Goal: Information Seeking & Learning: Learn about a topic

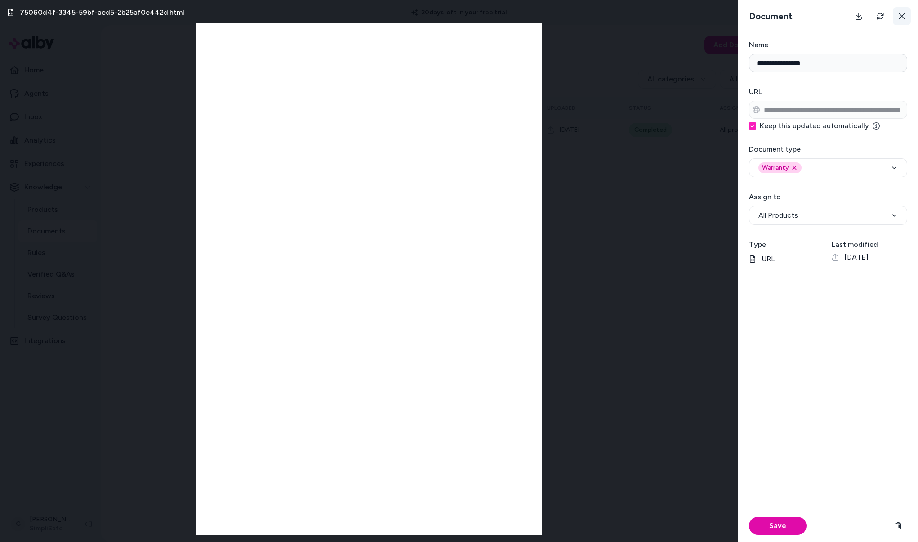
click at [899, 16] on icon at bounding box center [901, 16] width 7 height 7
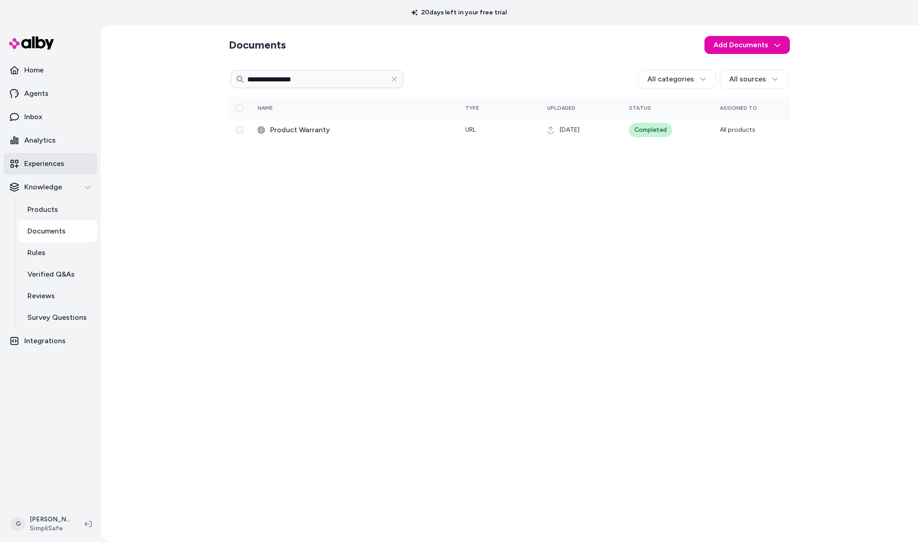
click at [42, 162] on p "Experiences" at bounding box center [44, 163] width 40 height 11
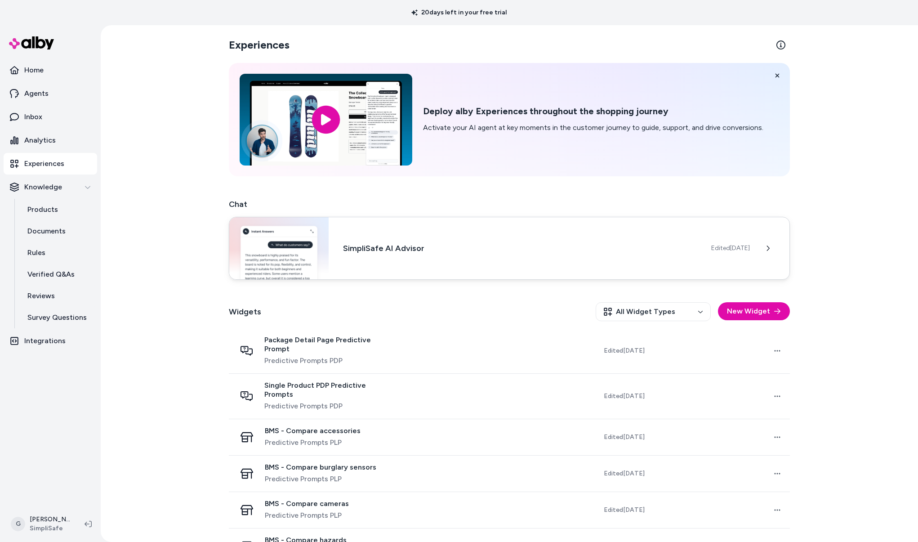
click at [380, 244] on h3 "SimpliSafe AI Advisor" at bounding box center [520, 248] width 354 height 13
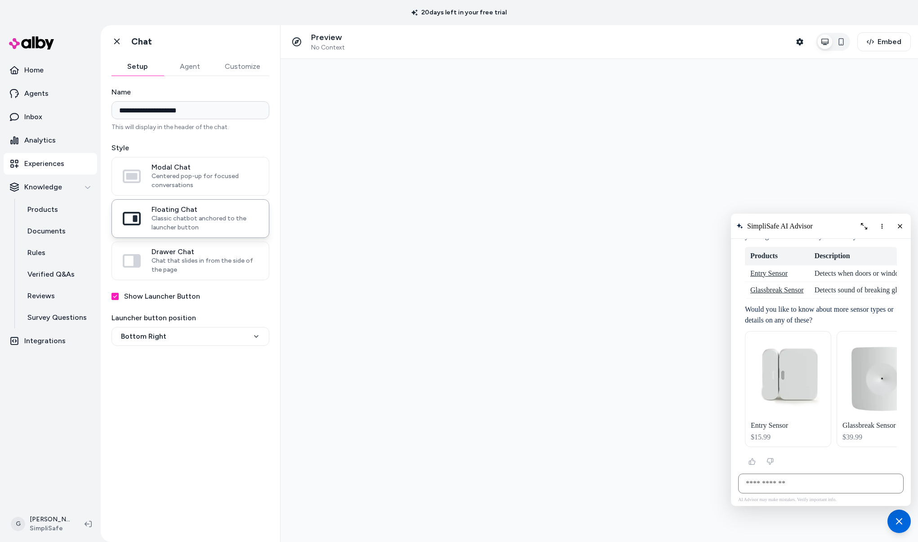
scroll to position [2755, 0]
click at [884, 227] on icon "More options" at bounding box center [881, 225] width 7 height 7
click at [857, 241] on span "Clear conversation" at bounding box center [846, 244] width 47 height 7
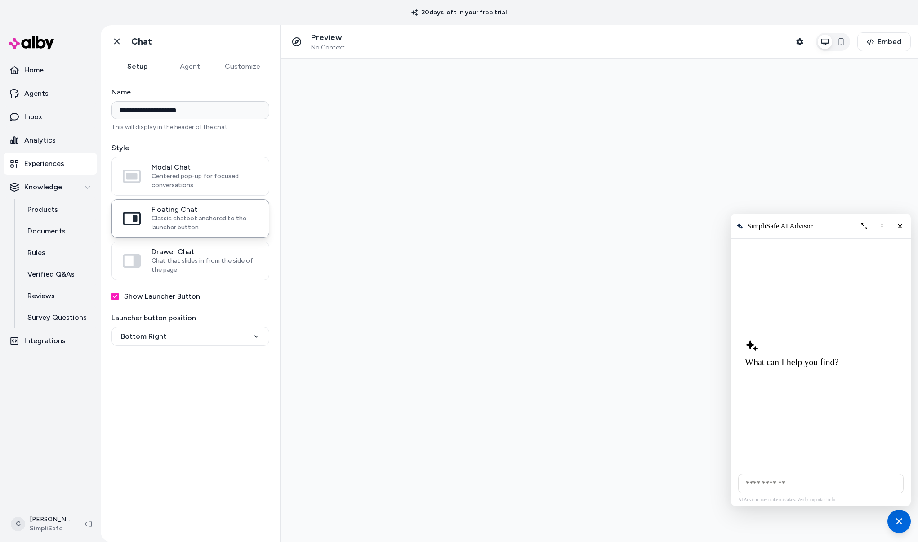
click at [765, 489] on input "AI Shopping Assistant" at bounding box center [820, 483] width 165 height 20
click at [779, 486] on input "**********" at bounding box center [820, 483] width 165 height 20
click at [860, 483] on input "**********" at bounding box center [820, 483] width 165 height 20
type input "**********"
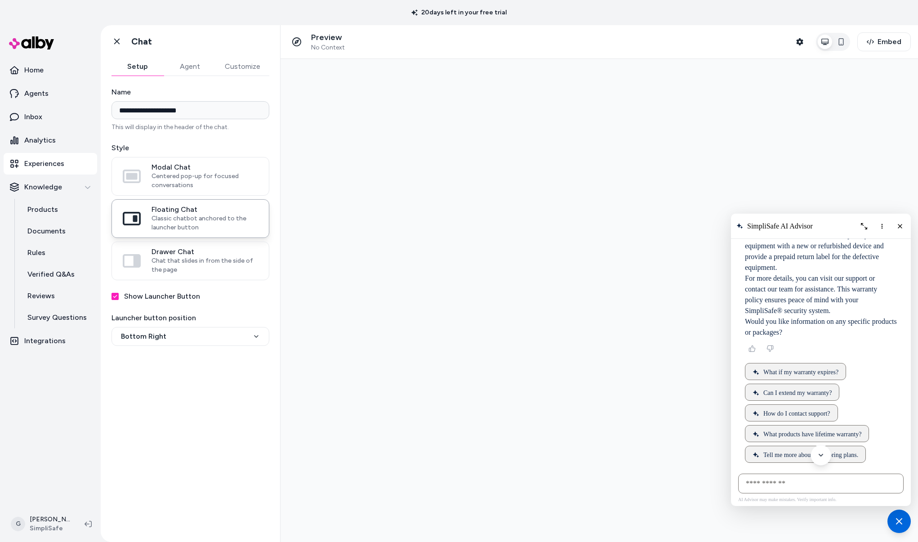
scroll to position [0, 0]
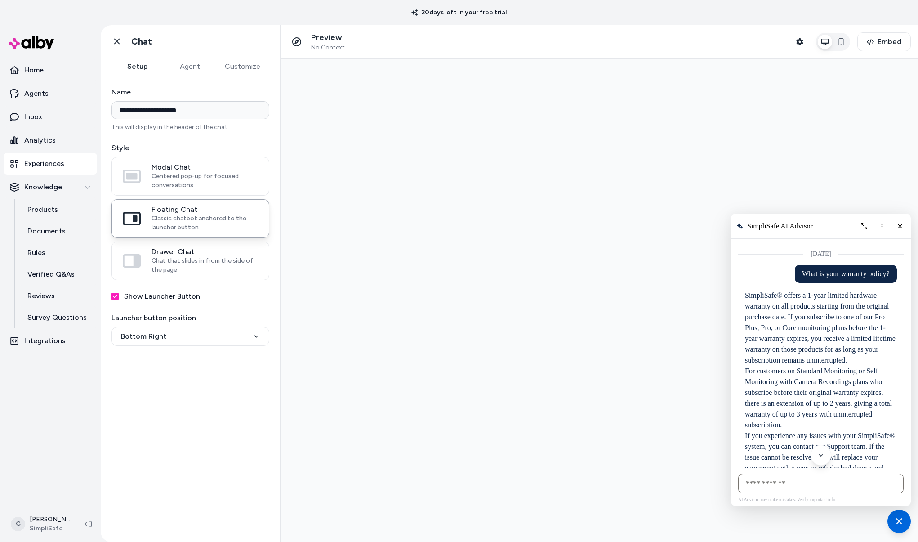
click at [811, 280] on div "What is your warranty policy?" at bounding box center [846, 274] width 102 height 18
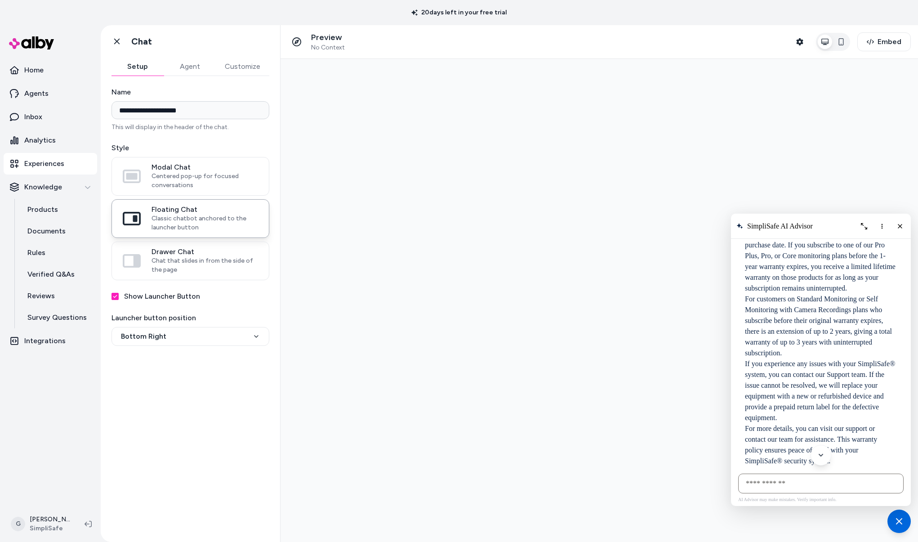
scroll to position [225, 0]
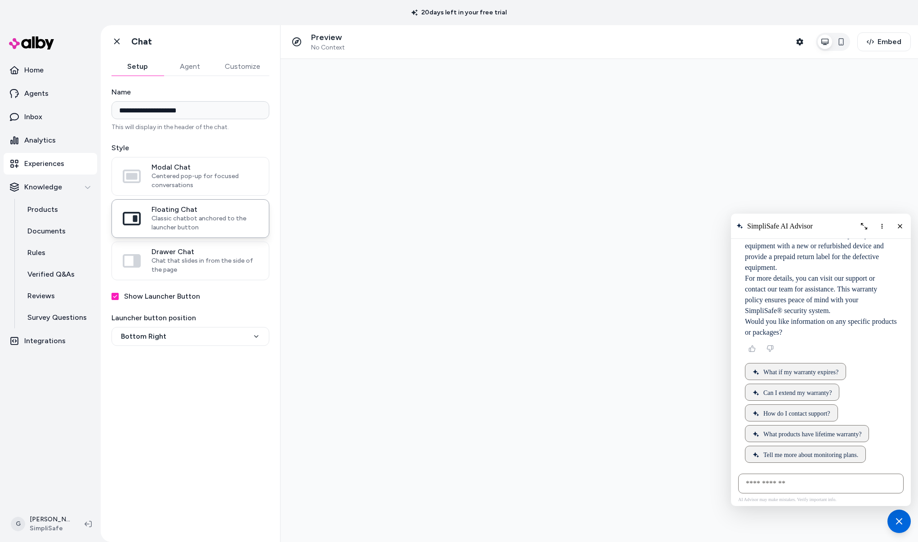
drag, startPoint x: 739, startPoint y: 294, endPoint x: 824, endPoint y: 325, distance: 90.3
click at [824, 325] on div "SimpliSafe® offers a 1-year limited hardware warranty on all products starting …" at bounding box center [821, 203] width 152 height 270
click at [769, 369] on span "What if my warranty expires?" at bounding box center [800, 372] width 75 height 7
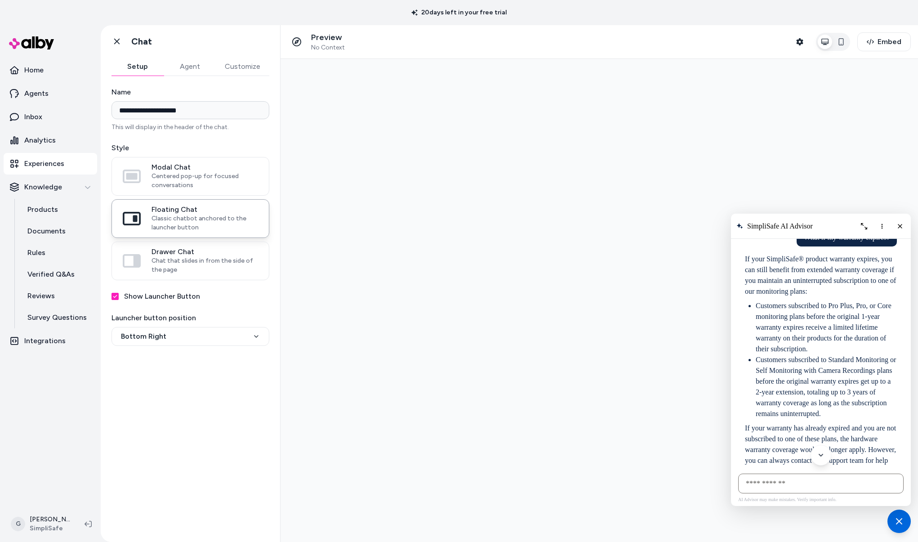
scroll to position [541, 0]
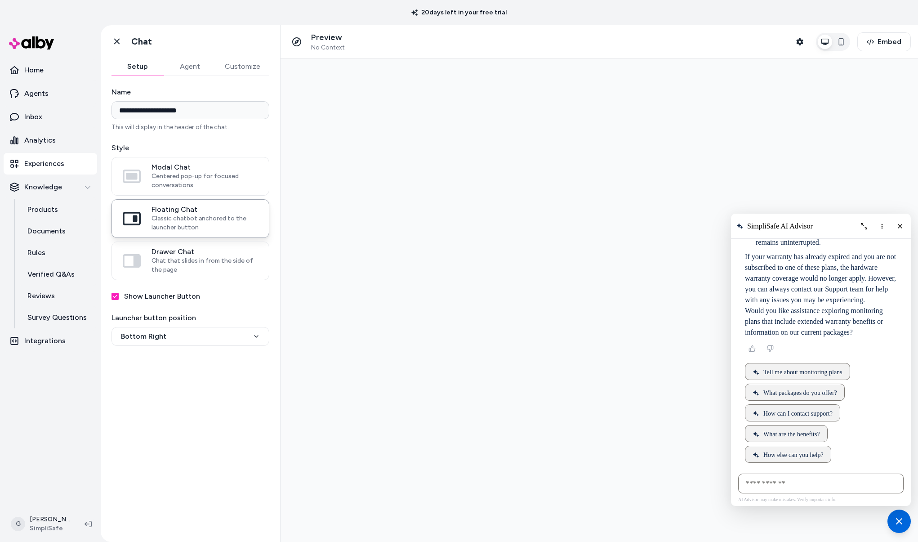
drag, startPoint x: 737, startPoint y: 259, endPoint x: 881, endPoint y: 339, distance: 164.6
click at [881, 339] on div "AI Shopping Assistant" at bounding box center [821, 102] width 166 height 731
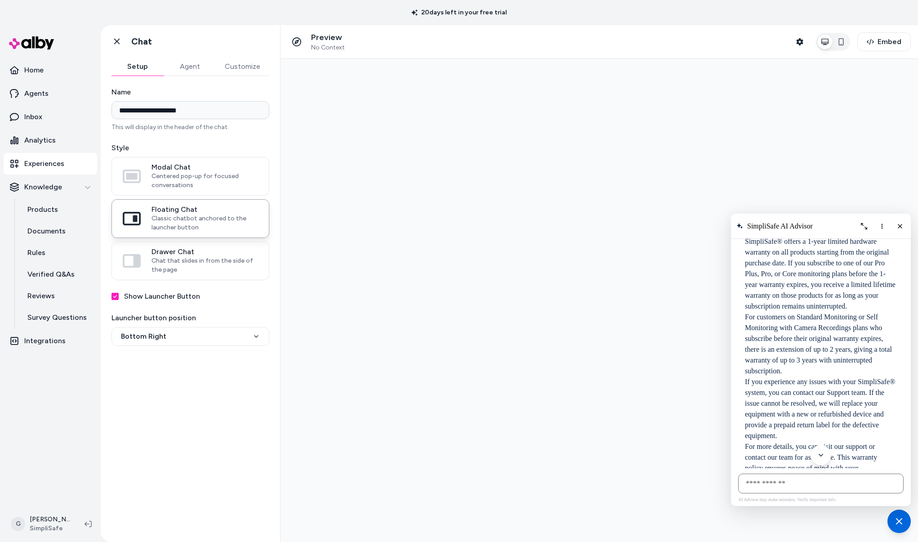
scroll to position [0, 0]
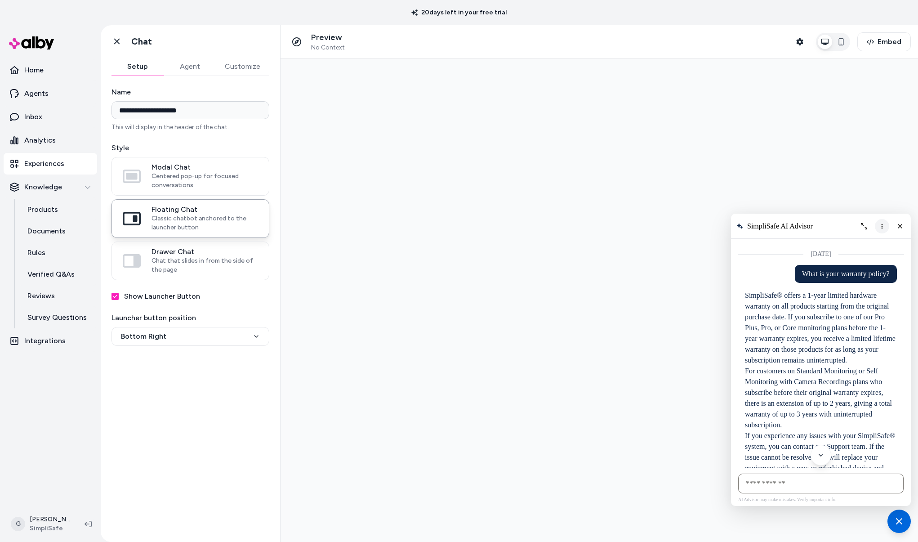
click at [883, 226] on icon "More options" at bounding box center [881, 225] width 7 height 7
click at [860, 246] on span "Clear conversation" at bounding box center [846, 244] width 47 height 7
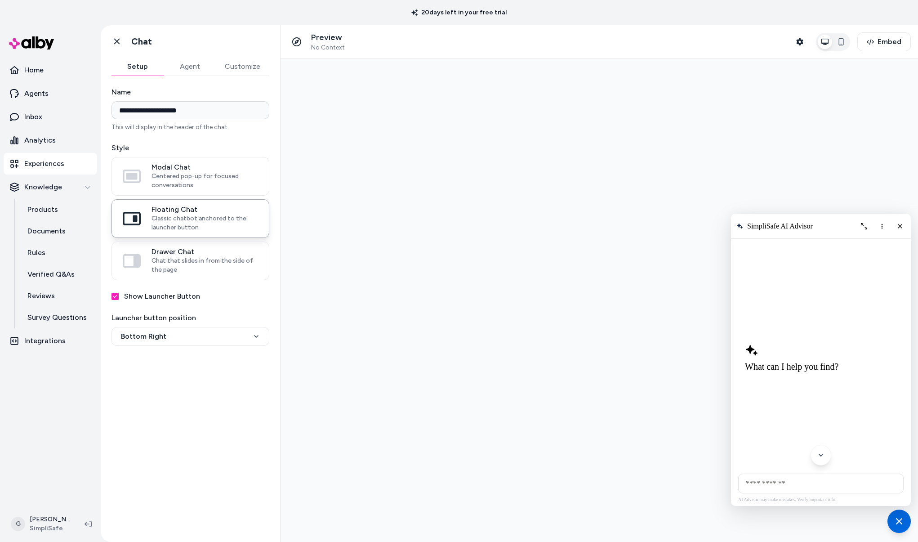
click at [796, 485] on input "AI Shopping Assistant" at bounding box center [820, 483] width 165 height 20
type input "**********"
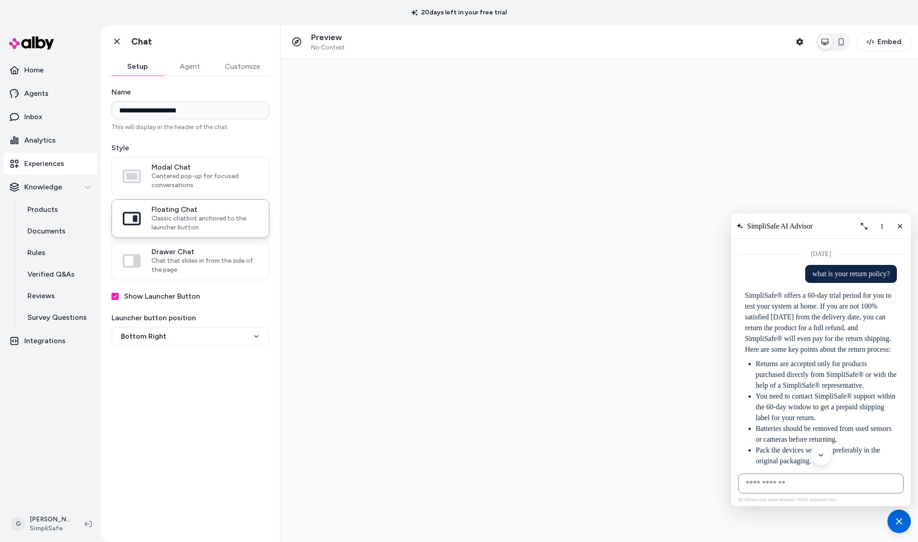
drag, startPoint x: 836, startPoint y: 329, endPoint x: 737, endPoint y: 295, distance: 105.5
click at [738, 295] on div "AI Shopping Assistant" at bounding box center [821, 470] width 166 height 411
click at [750, 240] on div "AI Shopping Assistant" at bounding box center [821, 241] width 166 height 4
click at [712, 142] on div at bounding box center [598, 300] width 637 height 483
click at [884, 225] on icon "More options" at bounding box center [881, 225] width 7 height 7
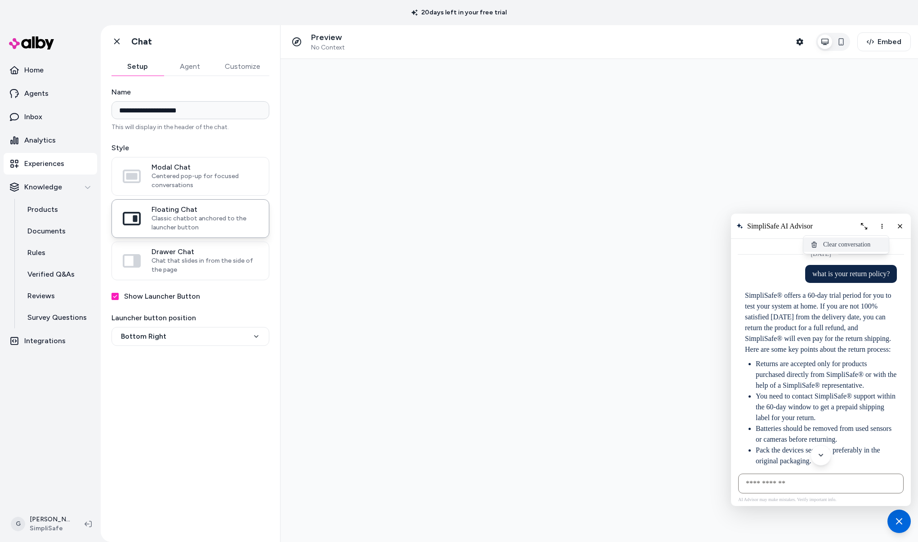
click at [870, 244] on span "Clear conversation" at bounding box center [846, 244] width 47 height 7
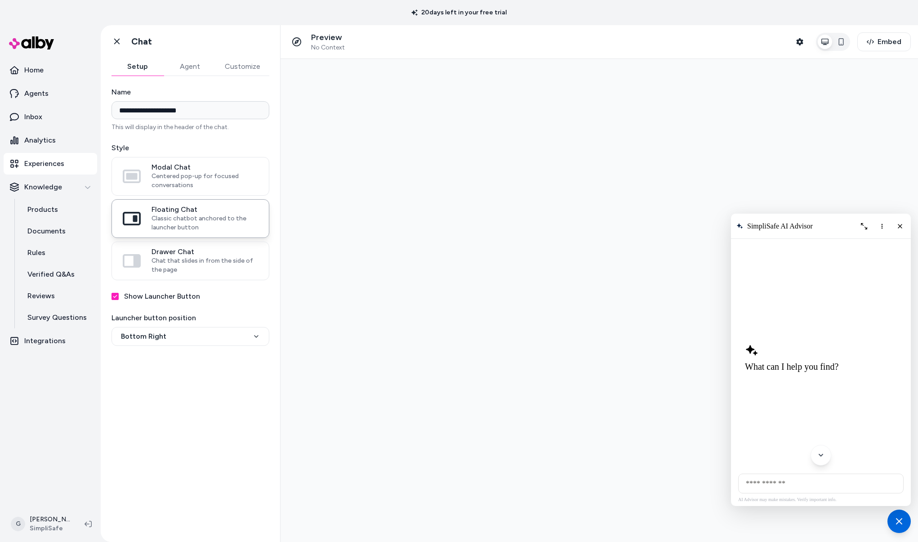
click at [788, 487] on input "AI Shopping Assistant" at bounding box center [820, 483] width 165 height 20
type input "*"
type input "**********"
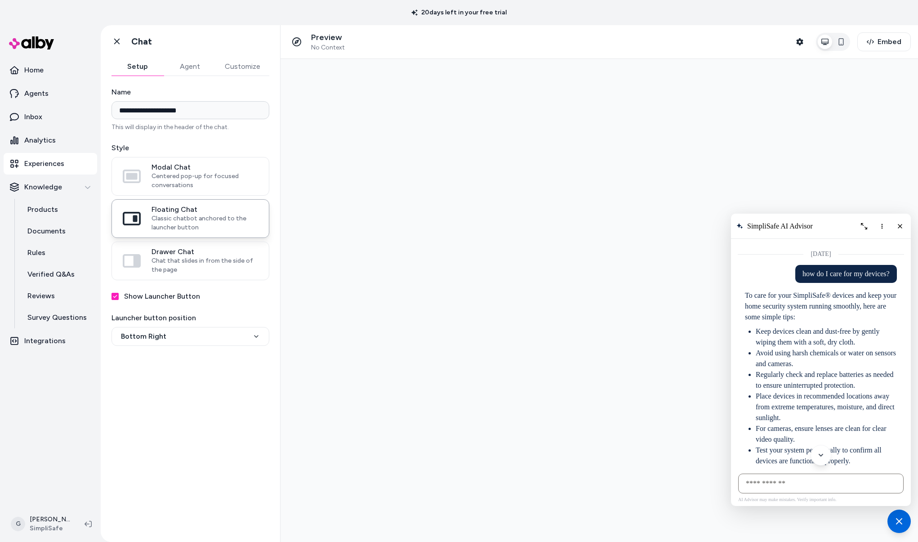
drag, startPoint x: 779, startPoint y: 375, endPoint x: 734, endPoint y: 299, distance: 88.3
click at [738, 299] on div "AI Shopping Assistant" at bounding box center [821, 449] width 166 height 368
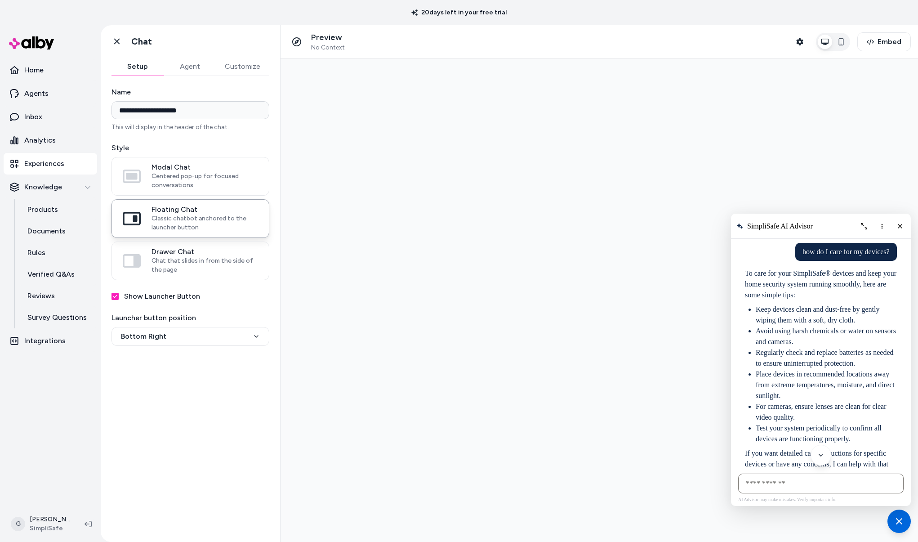
click at [779, 339] on li "Avoid using harsh chemicals or water on sensors and cameras." at bounding box center [826, 336] width 141 height 22
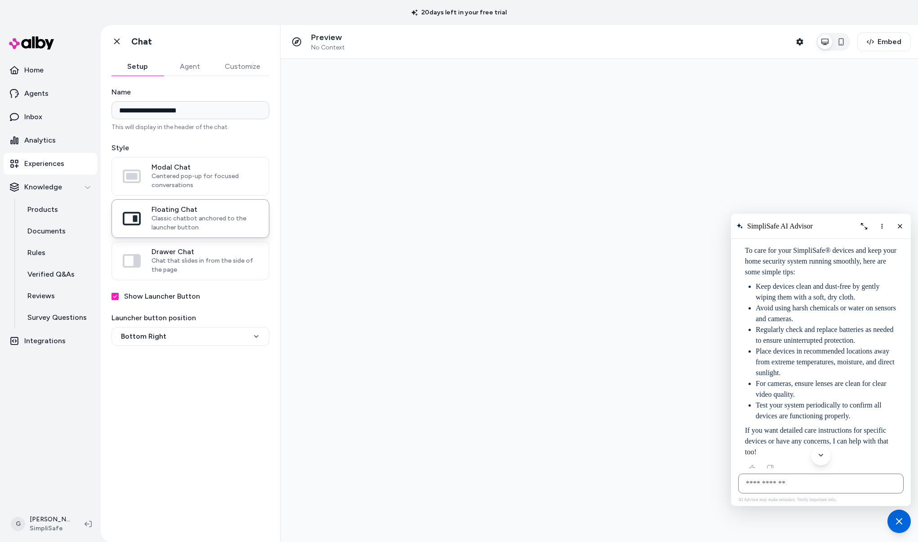
scroll to position [52, 0]
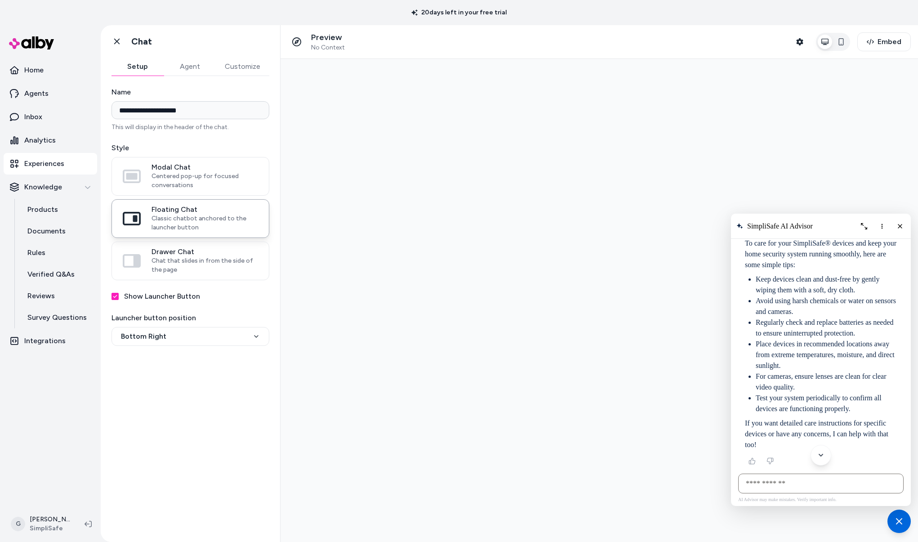
click at [781, 328] on li "Regularly check and replace batteries as needed to ensure uninterrupted protect…" at bounding box center [826, 328] width 141 height 22
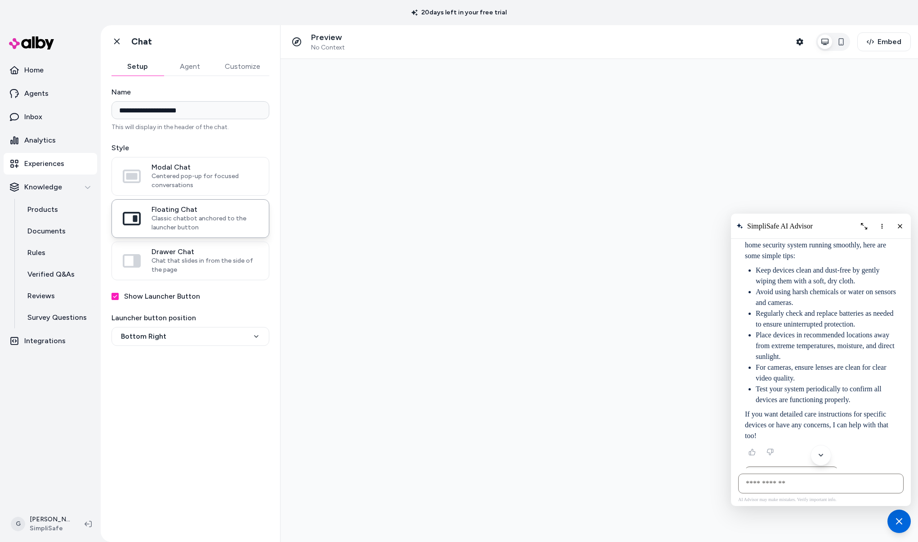
scroll to position [64, 0]
click at [811, 319] on li "Regularly check and replace batteries as needed to ensure uninterrupted protect…" at bounding box center [826, 316] width 141 height 22
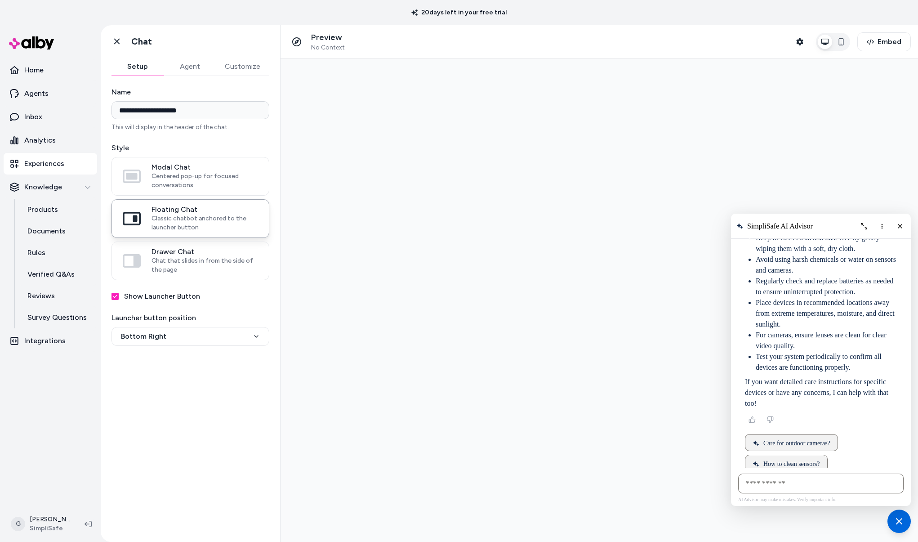
scroll to position [98, 0]
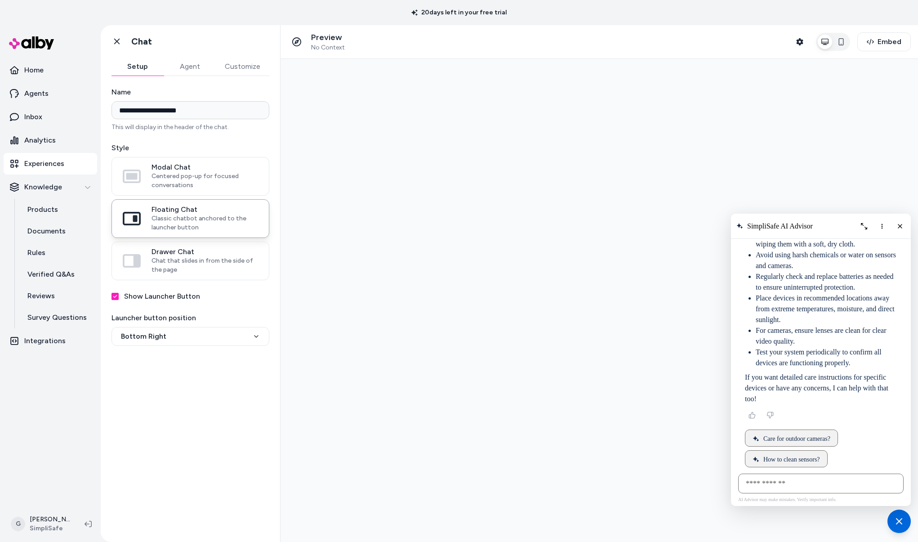
drag, startPoint x: 821, startPoint y: 320, endPoint x: 735, endPoint y: 299, distance: 88.4
click at [738, 299] on div "AI Shopping Assistant" at bounding box center [821, 351] width 166 height 368
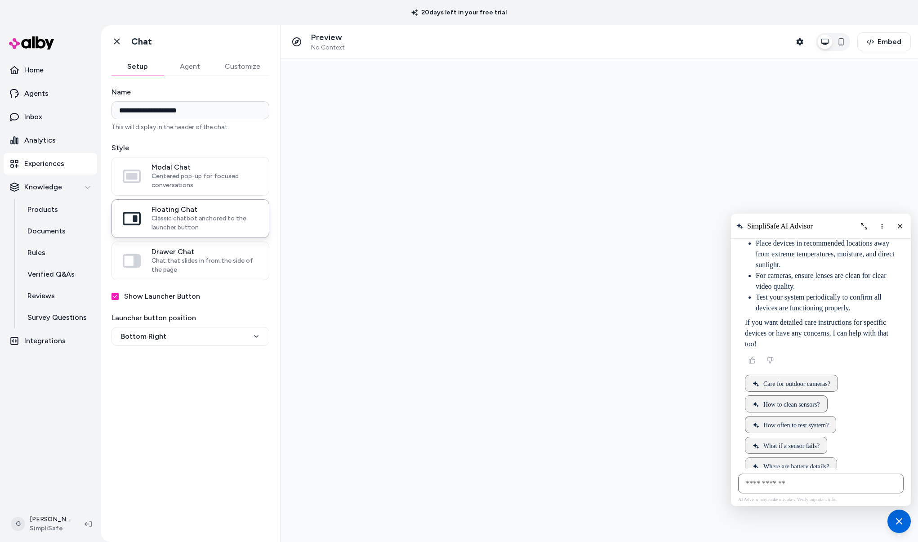
scroll to position [167, 0]
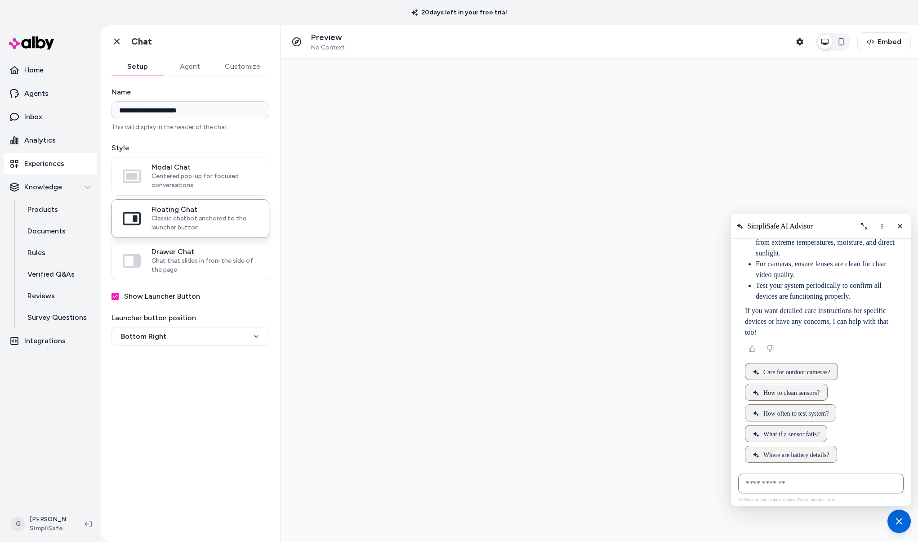
drag, startPoint x: 738, startPoint y: 294, endPoint x: 852, endPoint y: 336, distance: 120.7
click at [852, 336] on div "To care for your SimpliSafe® devices and keep your home security system running…" at bounding box center [821, 296] width 152 height 343
click at [881, 224] on icon "More options" at bounding box center [881, 225] width 1 height 5
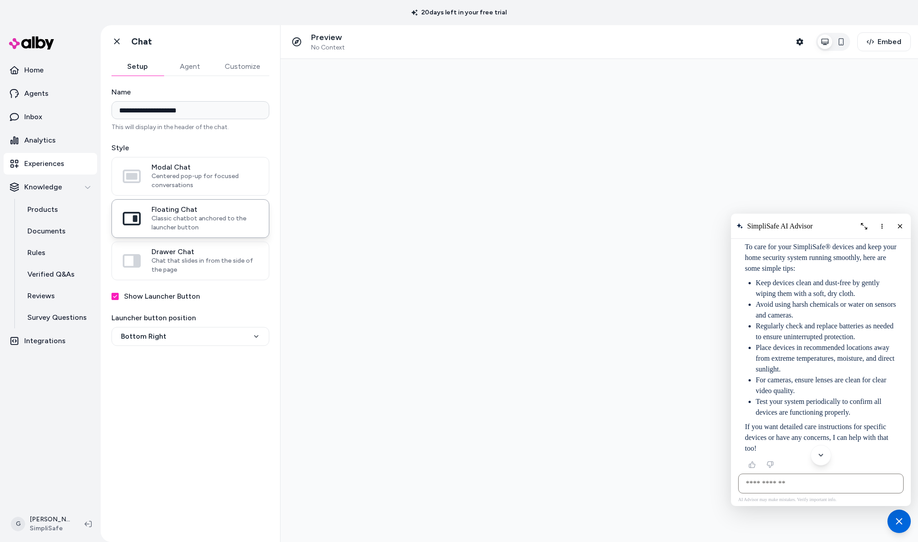
scroll to position [0, 0]
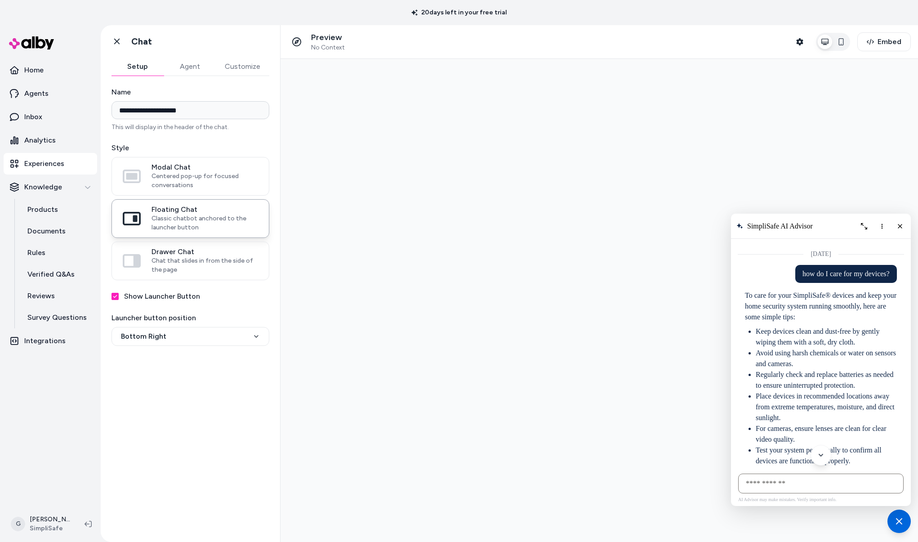
click at [822, 326] on li "Keep devices clean and dust-free by gently wiping them with a soft, dry cloth." at bounding box center [826, 337] width 141 height 22
click at [117, 41] on icon at bounding box center [116, 42] width 5 height 6
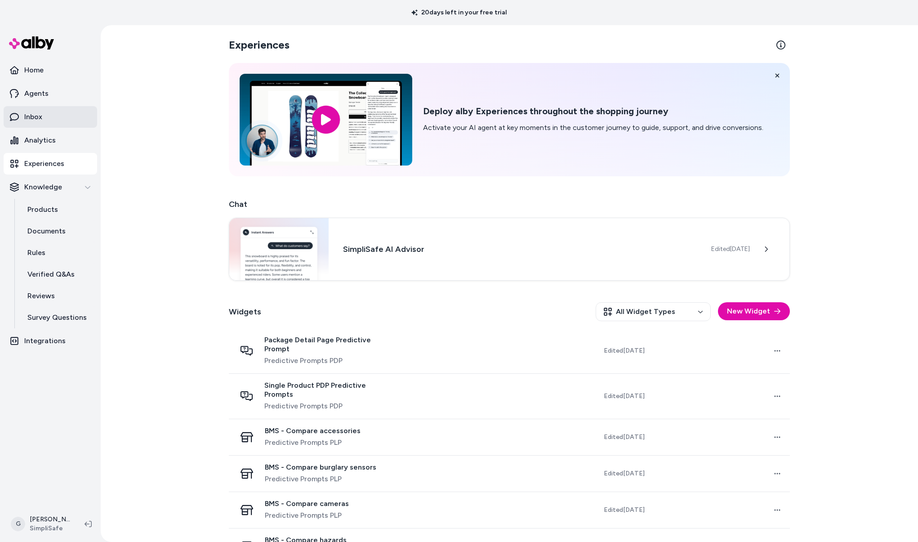
click at [45, 117] on link "Inbox" at bounding box center [50, 117] width 93 height 22
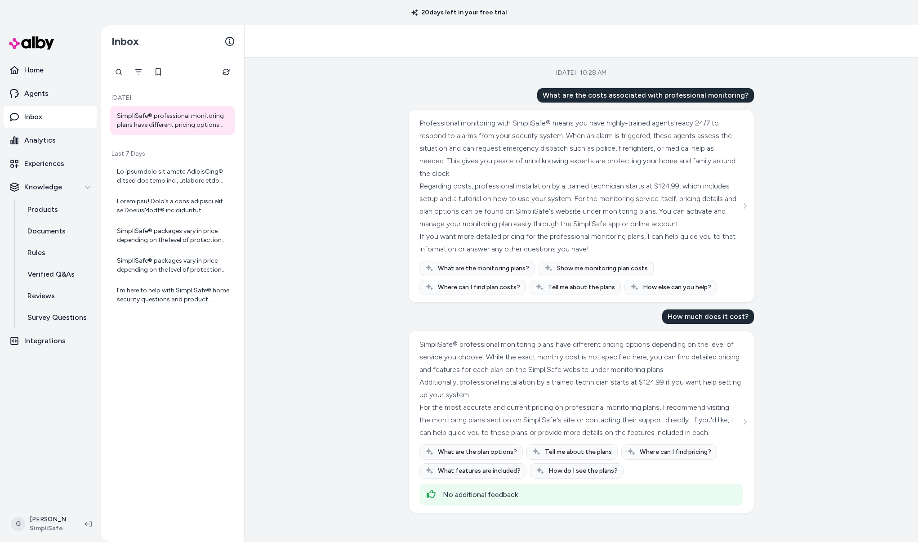
scroll to position [7, 0]
click at [122, 74] on div at bounding box center [119, 72] width 18 height 18
type input "****"
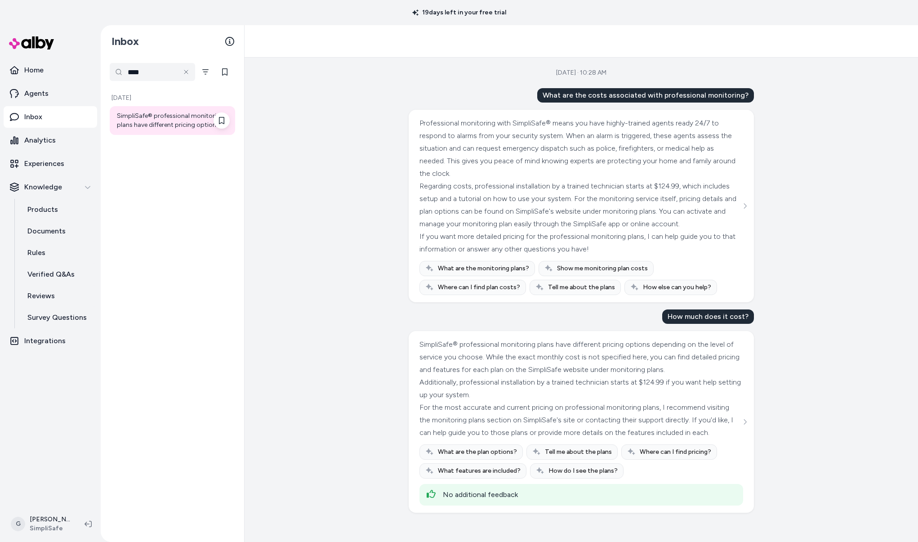
click at [185, 117] on div "SimpliSafe® professional monitoring plans have different pricing options depend…" at bounding box center [173, 120] width 113 height 18
click at [210, 71] on button "Filter" at bounding box center [206, 72] width 18 height 18
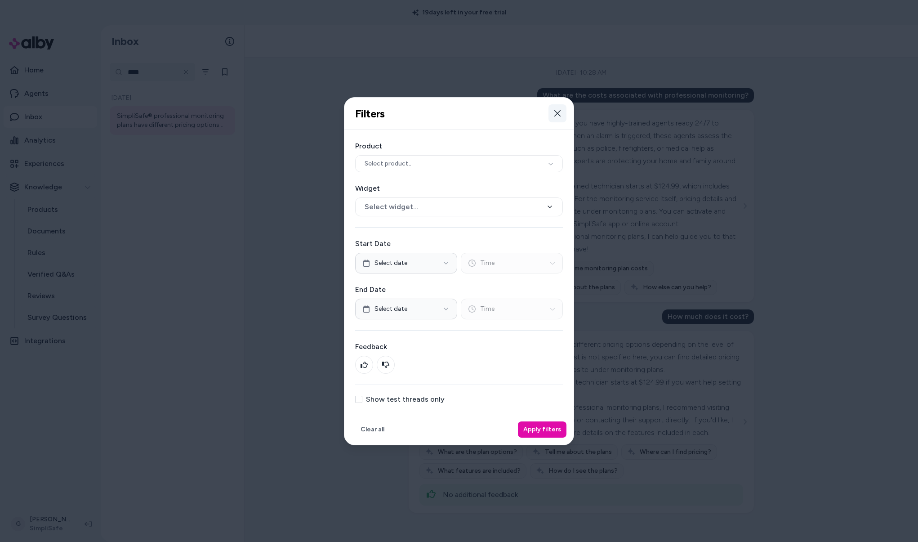
click at [558, 112] on icon "button" at bounding box center [557, 113] width 6 height 6
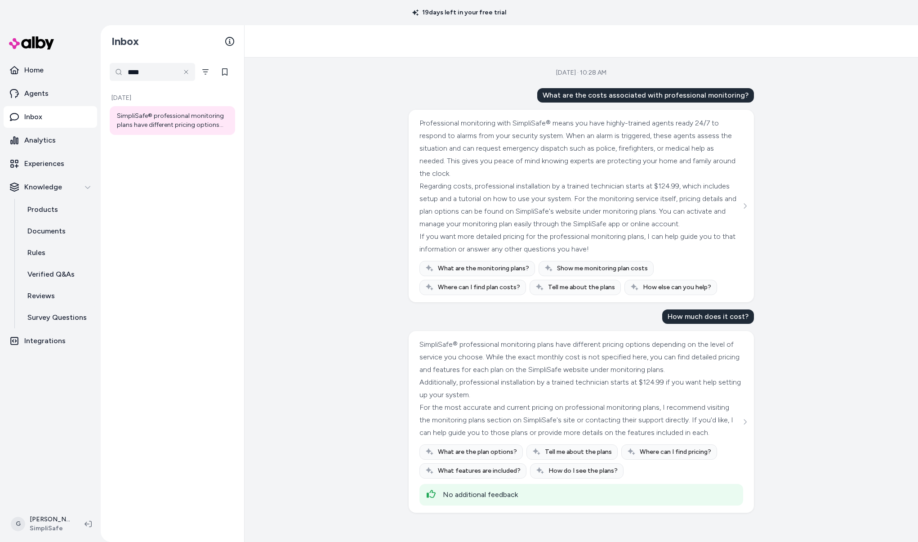
click at [56, 112] on link "Inbox" at bounding box center [50, 117] width 93 height 22
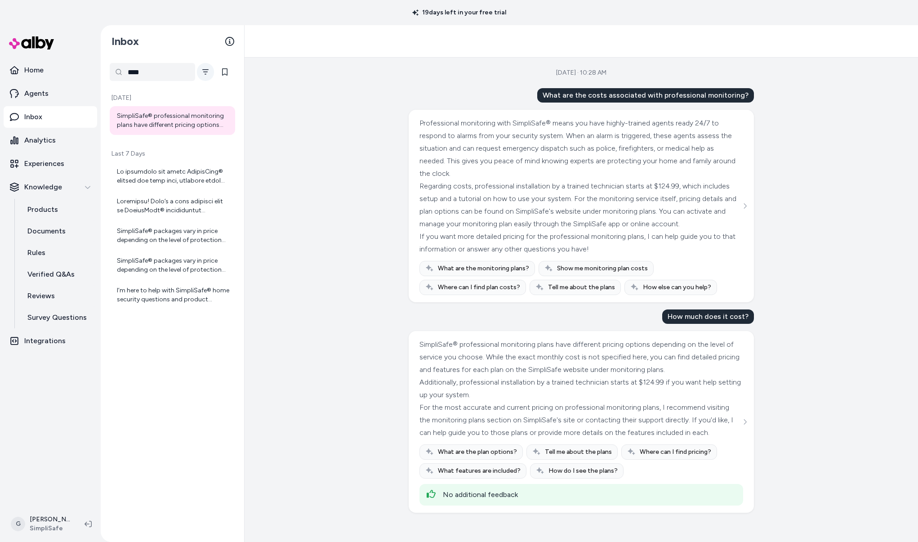
click at [205, 74] on icon "Filter" at bounding box center [205, 71] width 6 height 5
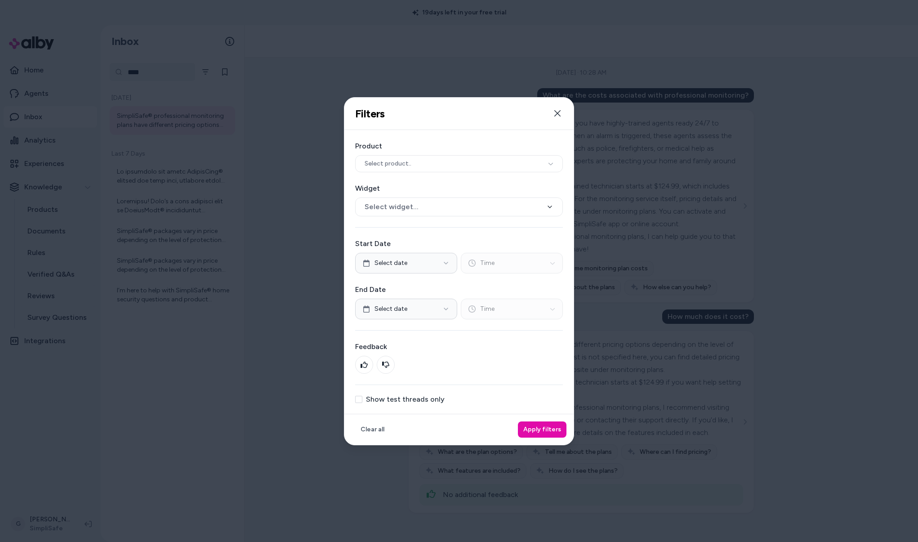
click at [362, 402] on div "Show test threads only" at bounding box center [459, 399] width 208 height 7
click at [360, 398] on button "Show test threads only" at bounding box center [358, 399] width 7 height 7
click at [551, 431] on button "Apply filters" at bounding box center [542, 429] width 49 height 16
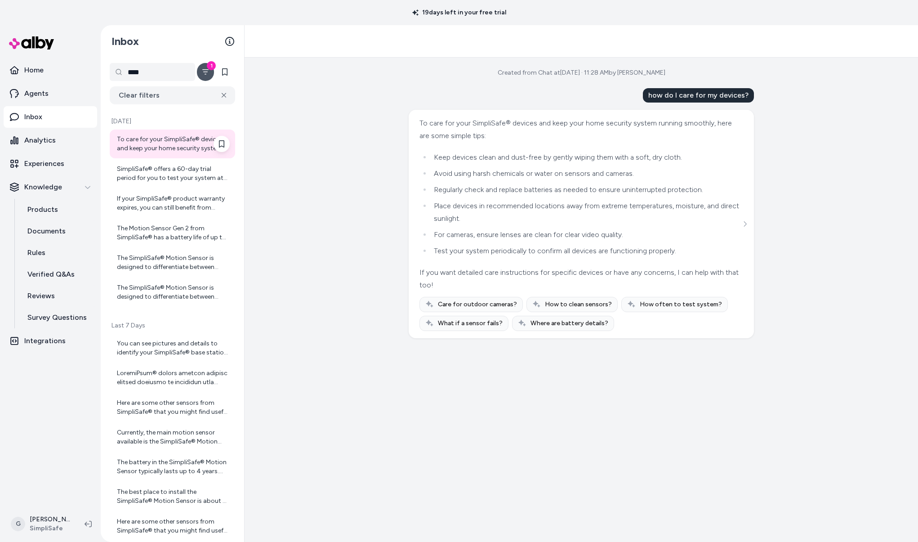
click at [158, 140] on div "To care for your SimpliSafe® devices and keep your home security system running…" at bounding box center [173, 144] width 113 height 18
click at [443, 305] on span "Care for outdoor cameras?" at bounding box center [477, 304] width 79 height 9
click at [483, 306] on span "Care for outdoor cameras?" at bounding box center [477, 304] width 79 height 9
click at [49, 158] on p "Experiences" at bounding box center [44, 163] width 40 height 11
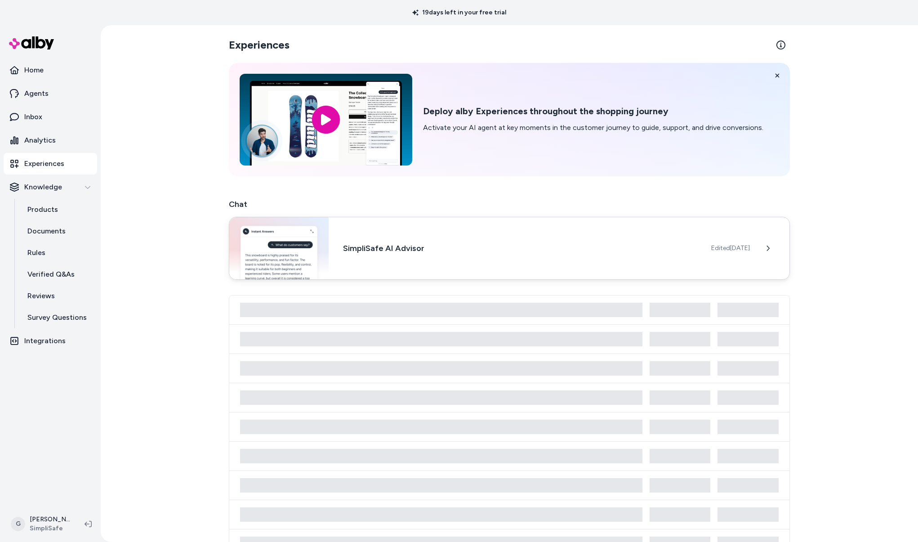
click at [404, 257] on div "SimpliSafe AI Advisor Edited Sep 23, 2025" at bounding box center [509, 248] width 561 height 63
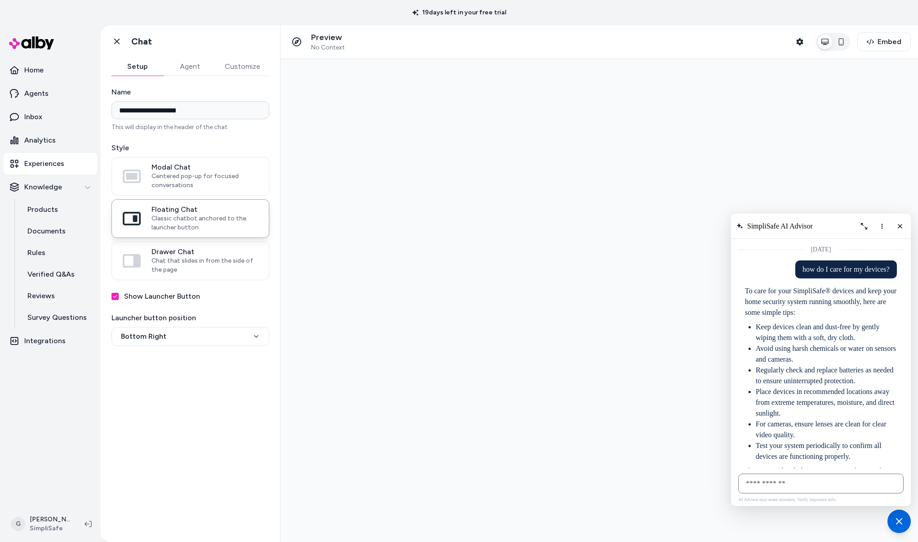
scroll to position [48, 0]
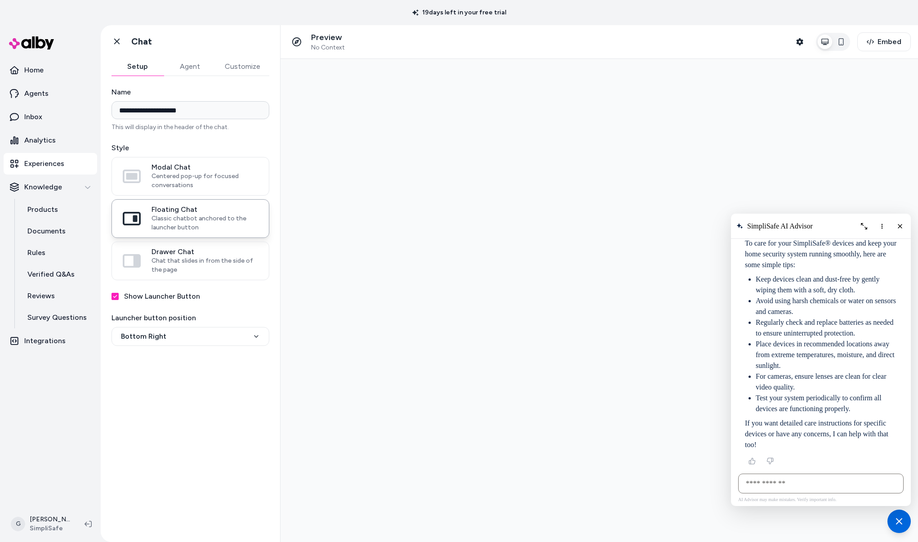
click at [819, 360] on li "Place devices in recommended locations away from extreme temperatures, moisture…" at bounding box center [826, 354] width 141 height 32
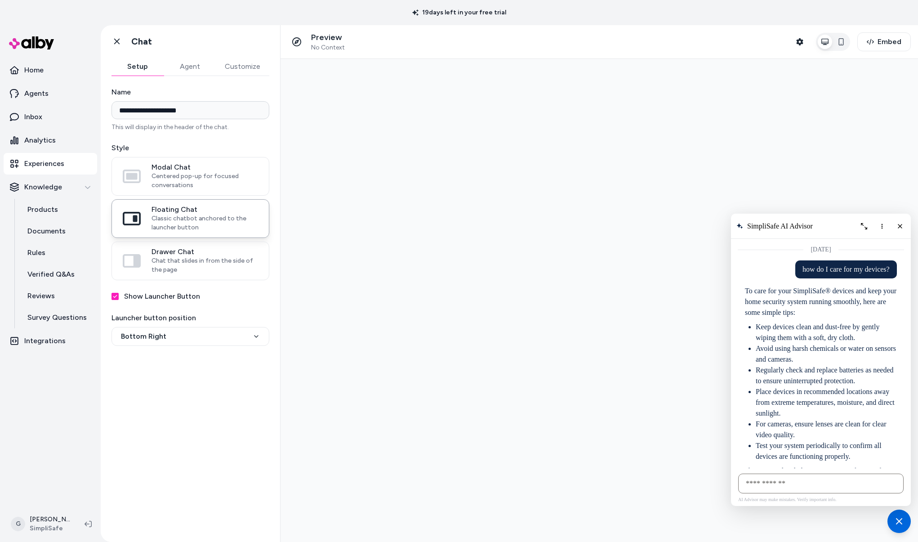
click at [804, 272] on p "how do I care for my devices?" at bounding box center [845, 269] width 87 height 11
click at [786, 187] on div at bounding box center [598, 300] width 637 height 483
click at [880, 227] on icon "More options" at bounding box center [881, 225] width 7 height 7
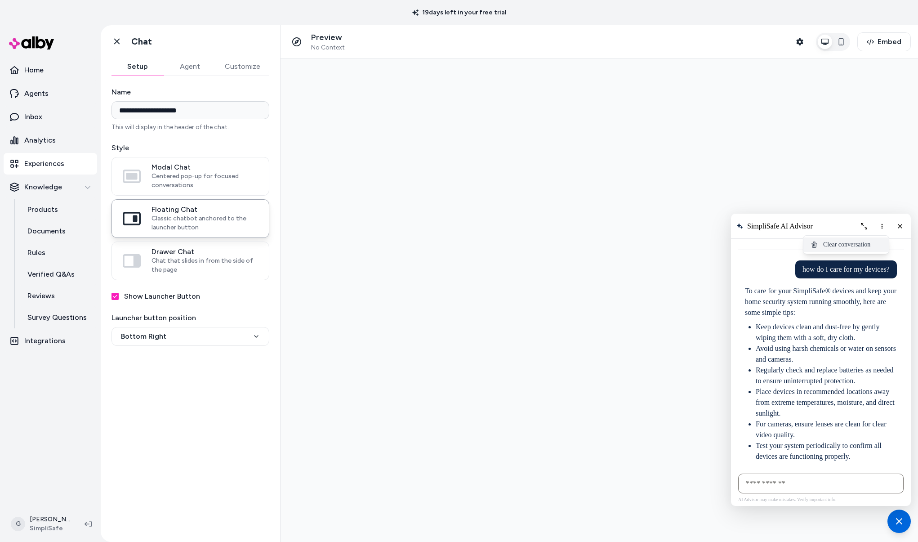
click at [855, 244] on span "Clear conversation" at bounding box center [846, 244] width 47 height 7
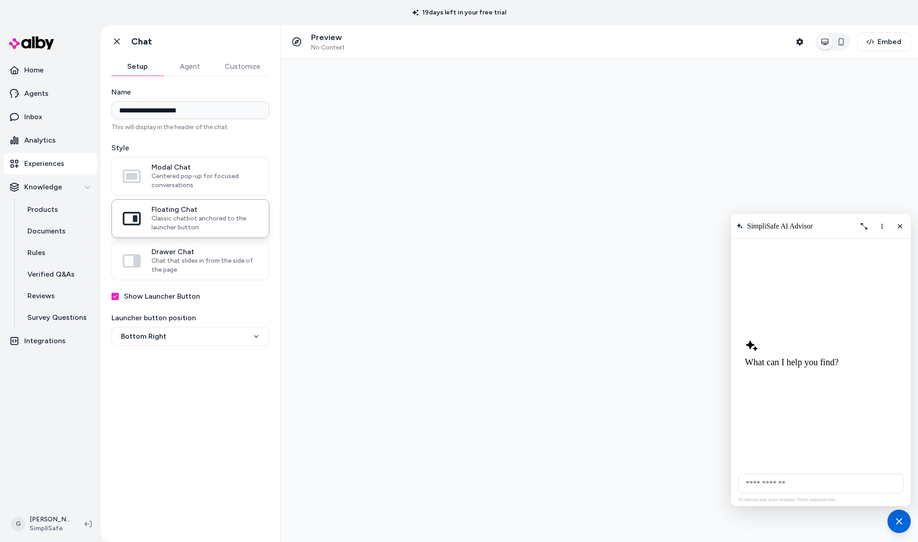
click at [783, 483] on input "AI Shopping Assistant" at bounding box center [820, 483] width 165 height 20
paste input "**********"
type input "**********"
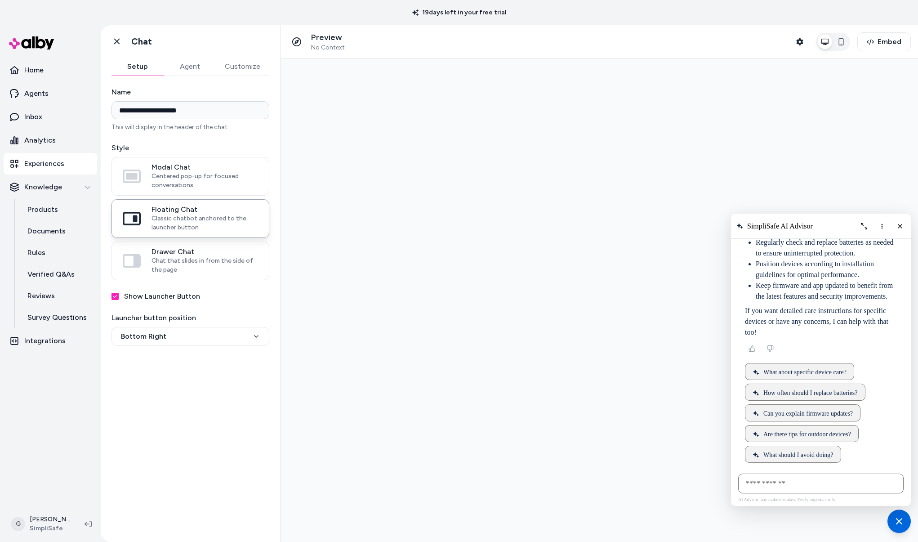
scroll to position [141, 0]
click at [772, 369] on span "What about specific device care?" at bounding box center [804, 372] width 83 height 7
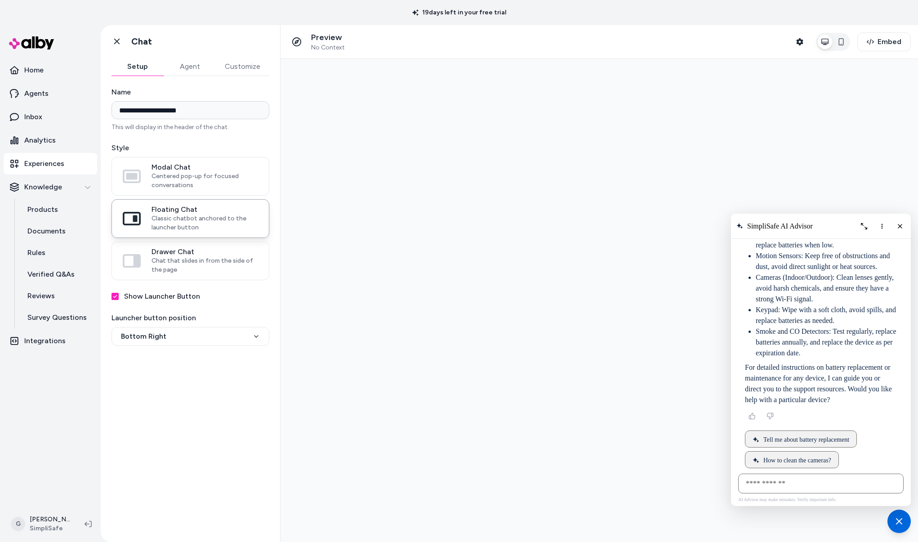
scroll to position [366, 0]
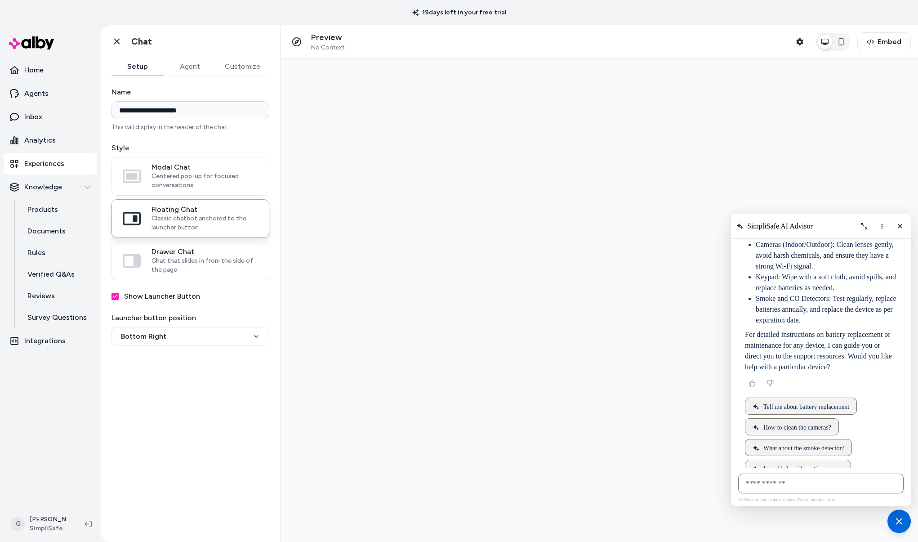
drag, startPoint x: 739, startPoint y: 262, endPoint x: 876, endPoint y: 382, distance: 182.2
click at [876, 372] on div "For specific care of SimpliSafe® devices, here are some key points: Base Statio…" at bounding box center [821, 260] width 152 height 223
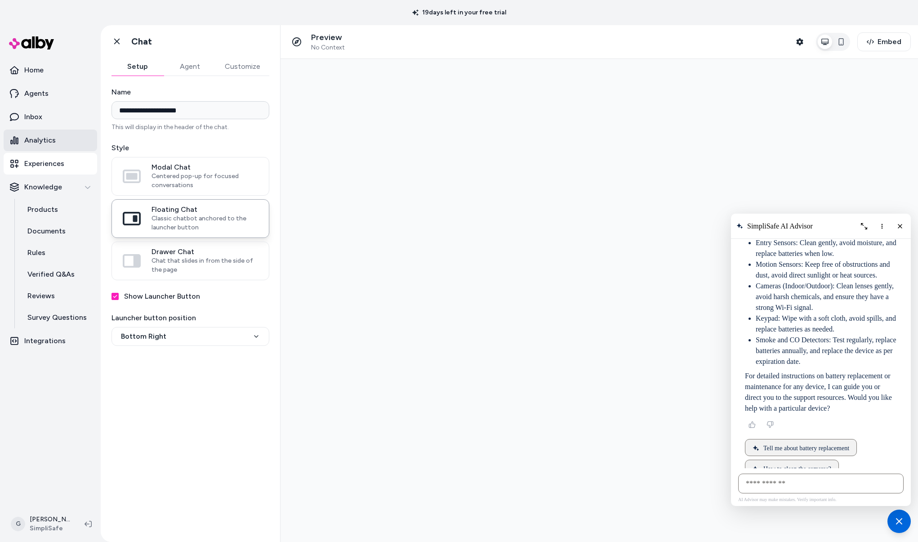
scroll to position [327, 0]
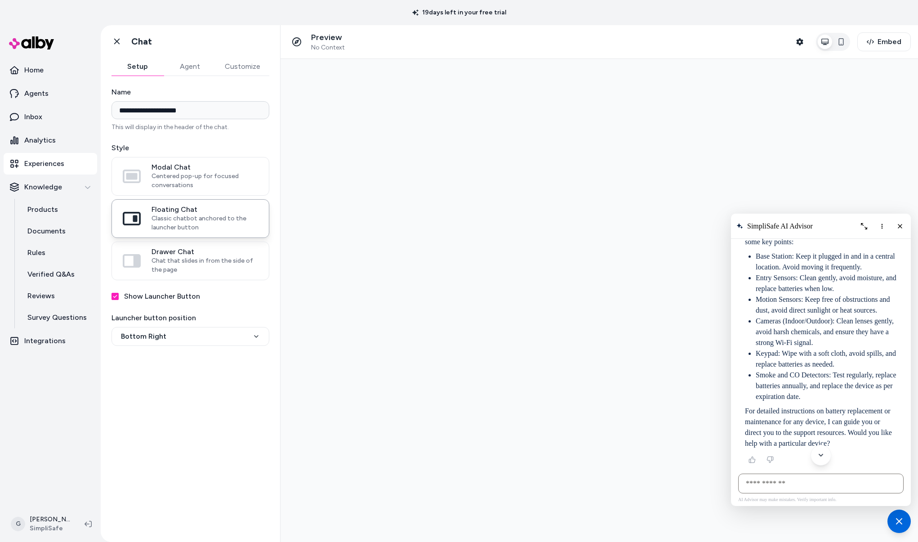
click at [812, 294] on li "Entry Sensors: Clean gently, avoid moisture, and replace batteries when low." at bounding box center [826, 283] width 141 height 22
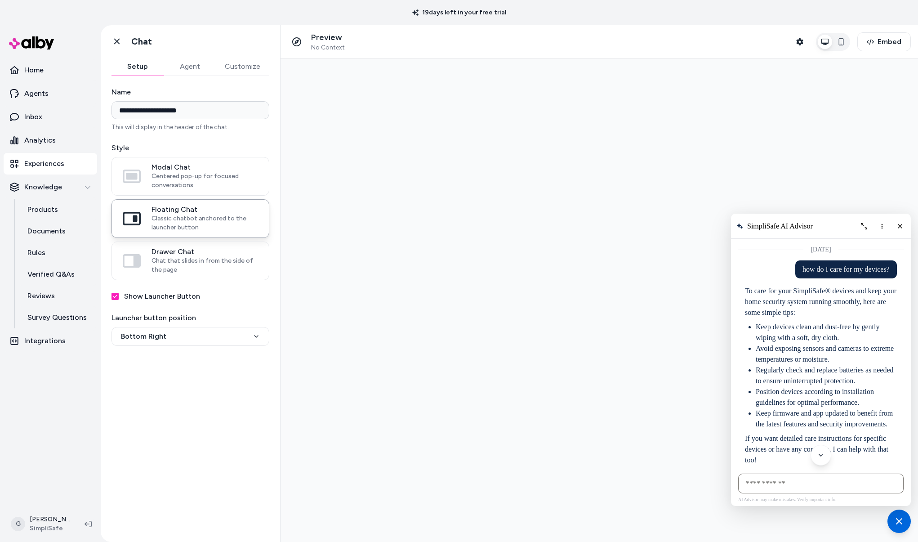
click at [843, 305] on p "To care for your SimpliSafe® devices and keep your home security system running…" at bounding box center [821, 301] width 152 height 32
click at [880, 227] on icon "More options" at bounding box center [881, 225] width 7 height 7
click at [871, 248] on button "Clear conversation" at bounding box center [845, 244] width 85 height 14
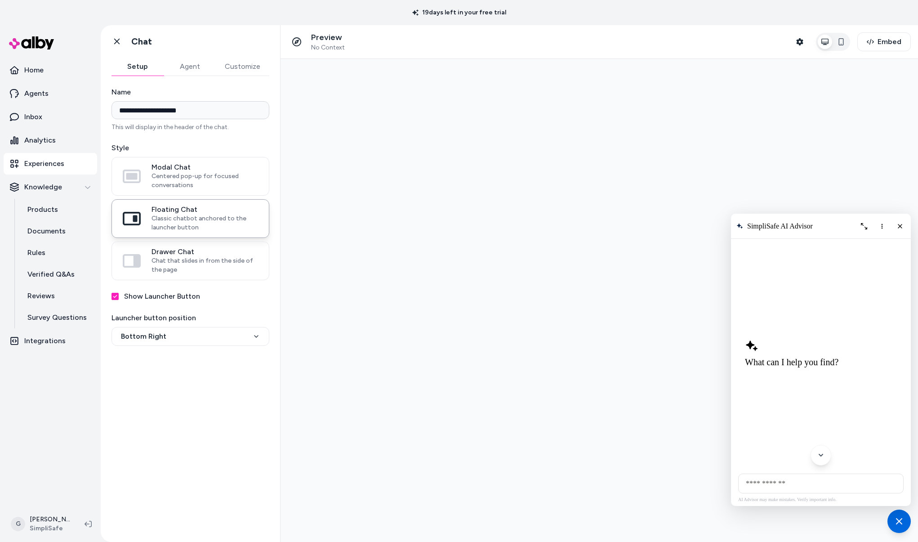
click at [796, 485] on input "AI Shopping Assistant" at bounding box center [820, 483] width 165 height 20
type input "**********"
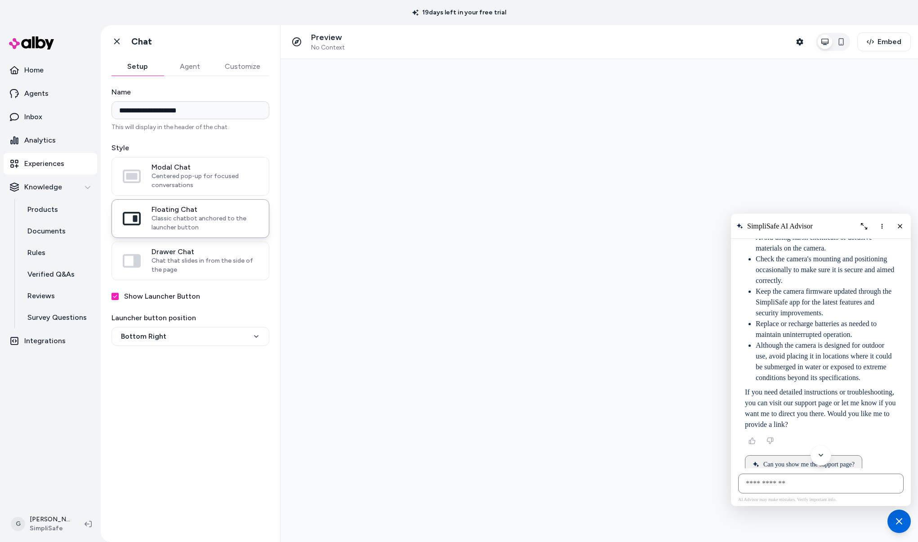
scroll to position [111, 0]
click at [884, 224] on icon "More options" at bounding box center [881, 225] width 7 height 7
click at [868, 249] on button "Clear conversation" at bounding box center [845, 244] width 85 height 14
click at [775, 482] on input "AI Shopping Assistant" at bounding box center [820, 483] width 165 height 20
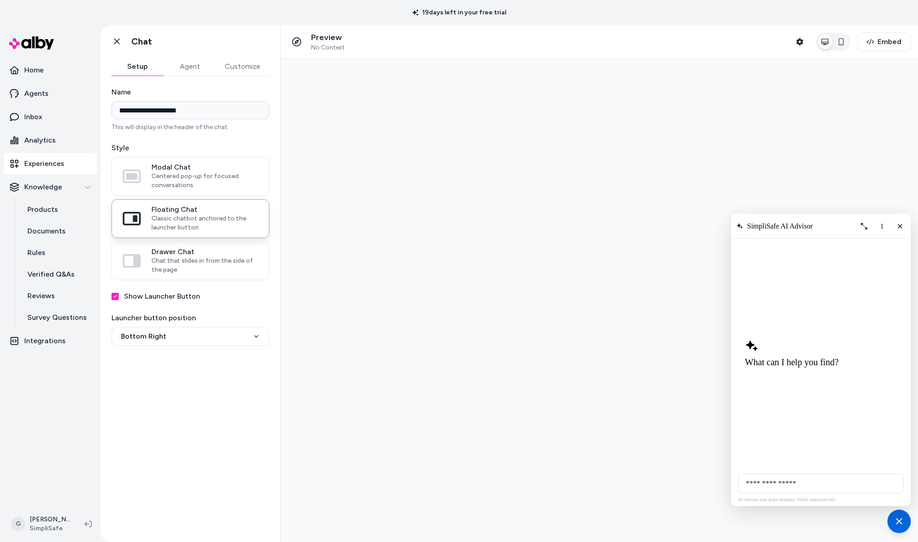
click at [770, 486] on input "**********" at bounding box center [820, 483] width 165 height 20
type input "*"
type input "**********"
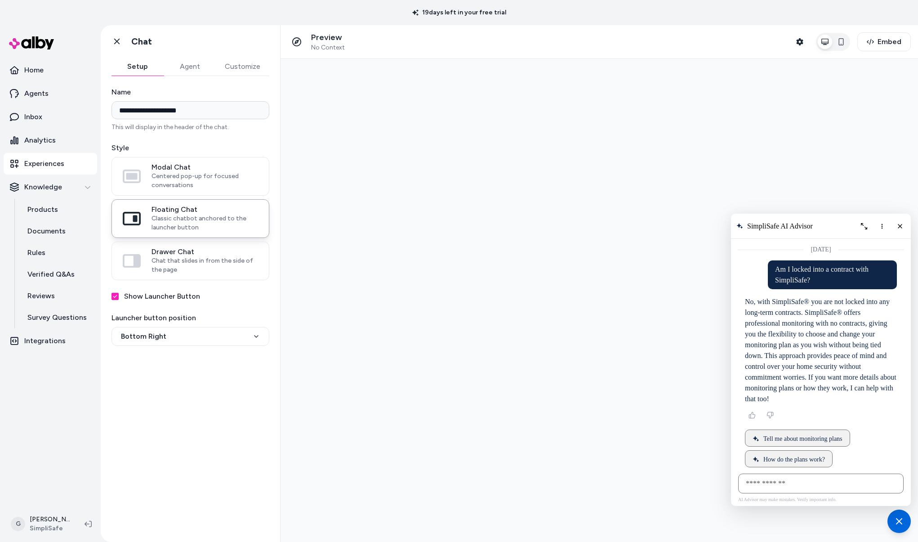
drag, startPoint x: 803, startPoint y: 334, endPoint x: 737, endPoint y: 305, distance: 72.2
click at [738, 305] on div "AI Shopping Assistant" at bounding box center [821, 397] width 166 height 274
click at [806, 327] on p "No, with SimpliSafe® you are not locked into any long-term contracts. SimpliSaf…" at bounding box center [821, 350] width 152 height 108
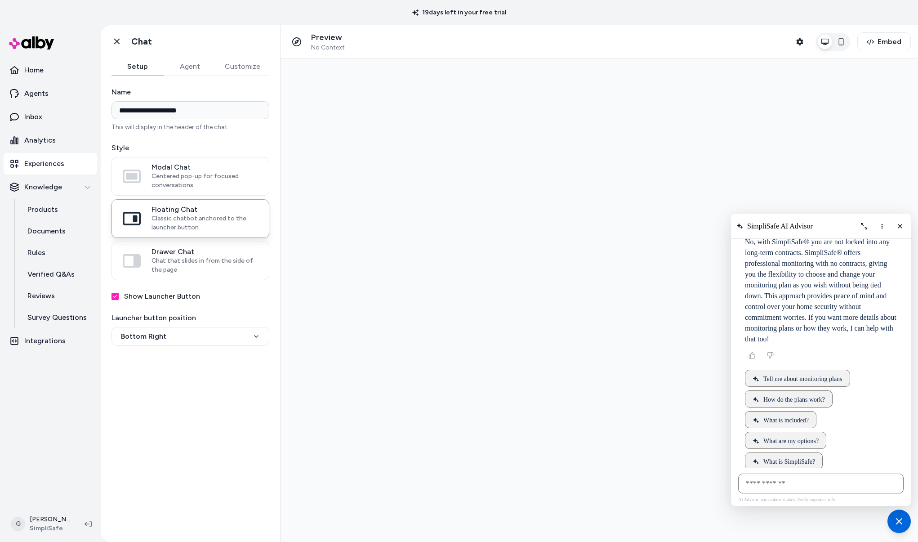
scroll to position [69, 0]
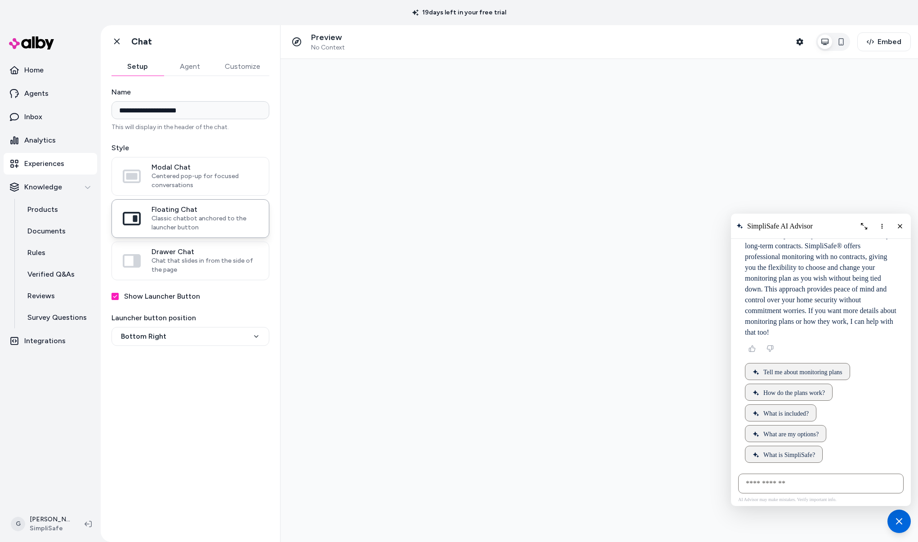
click at [841, 277] on p "No, with SimpliSafe® you are not locked into any long-term contracts. SimpliSaf…" at bounding box center [821, 284] width 152 height 108
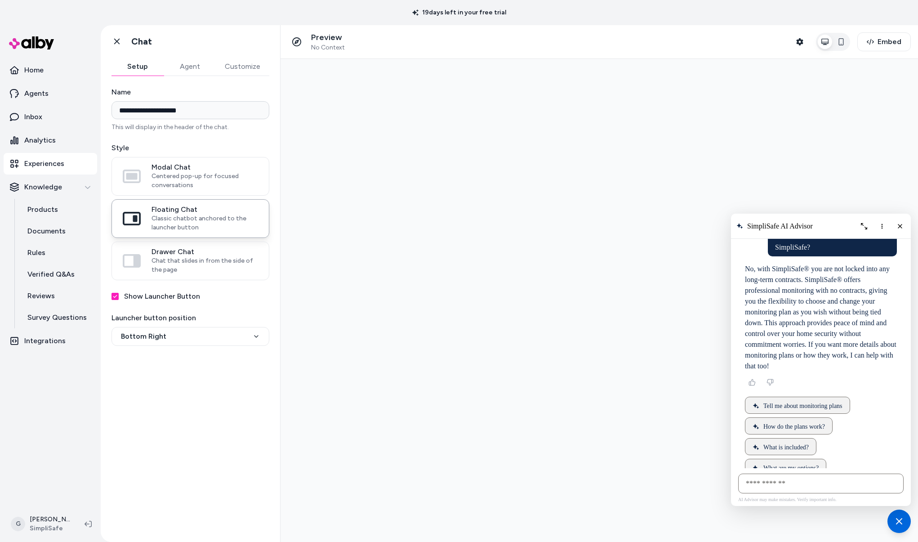
scroll to position [32, 0]
click at [880, 221] on button "More options" at bounding box center [882, 226] width 14 height 14
click at [878, 247] on div "Clear conversation" at bounding box center [845, 244] width 71 height 7
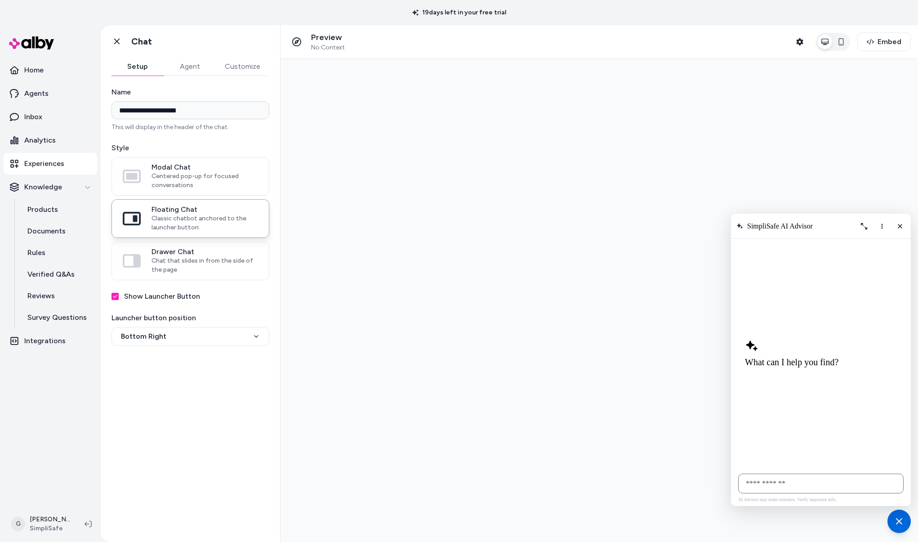
scroll to position [0, 0]
click at [806, 481] on input "AI Shopping Assistant" at bounding box center [820, 483] width 165 height 20
type input "**********"
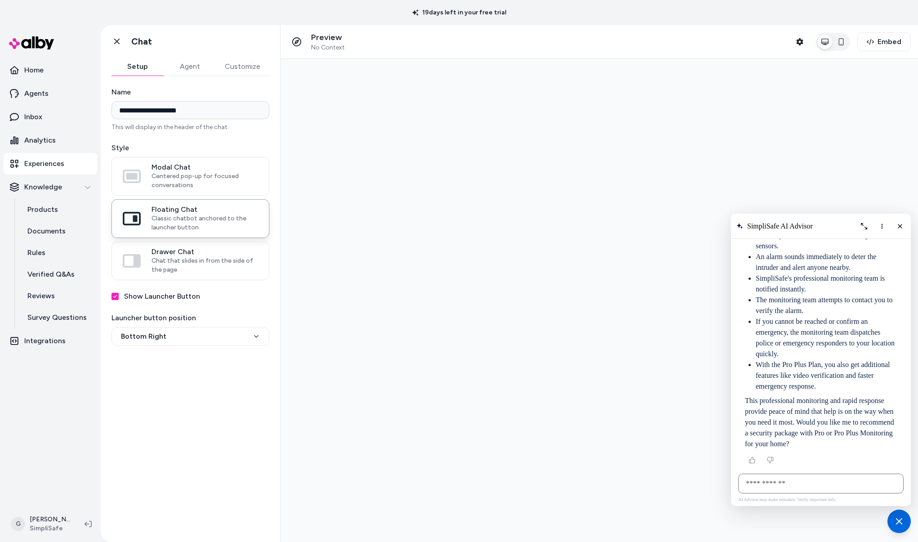
scroll to position [0, 0]
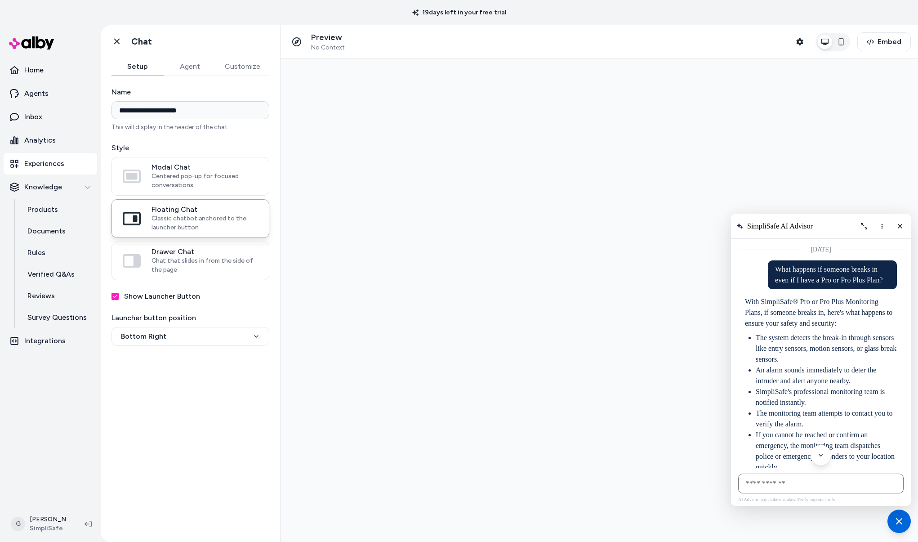
click at [808, 287] on div "What happens if someone breaks in even if I have a Pro or Pro Plus Plan?" at bounding box center [832, 274] width 129 height 29
click at [810, 267] on p "What happens if someone breaks in even if I have a Pro or Pro Plus Plan?" at bounding box center [832, 275] width 115 height 22
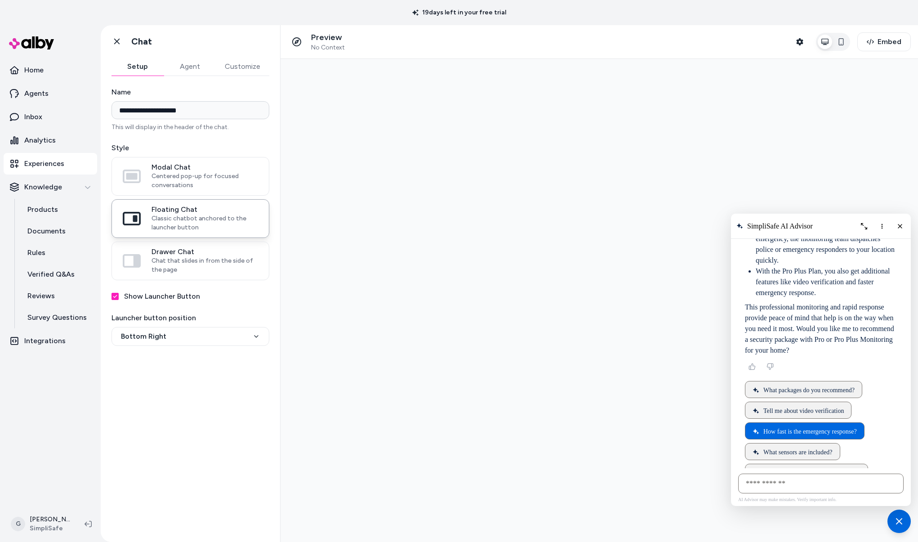
scroll to position [227, 0]
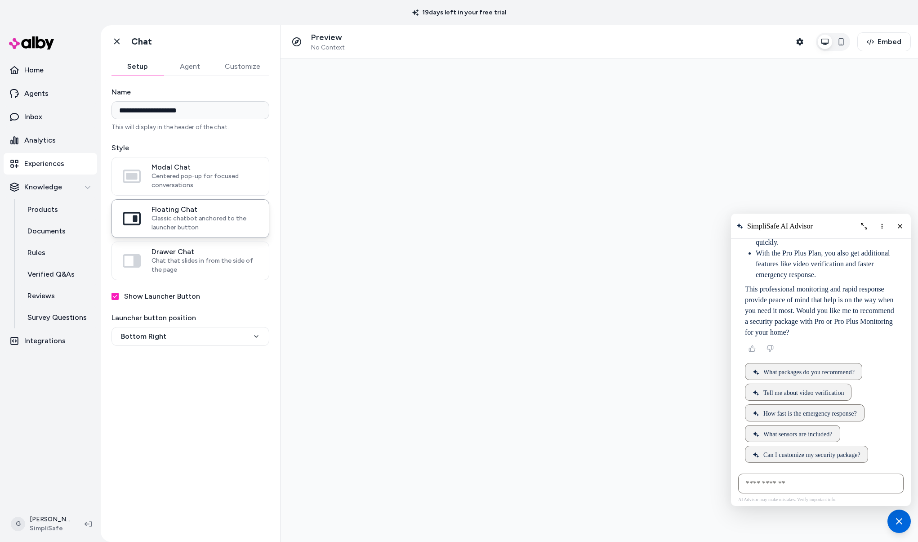
drag, startPoint x: 741, startPoint y: 302, endPoint x: 866, endPoint y: 330, distance: 127.5
click at [866, 330] on div "With SimpliSafe® Pro or Pro Plus Monitoring Plans, if someone breaks in, here's…" at bounding box center [821, 204] width 152 height 266
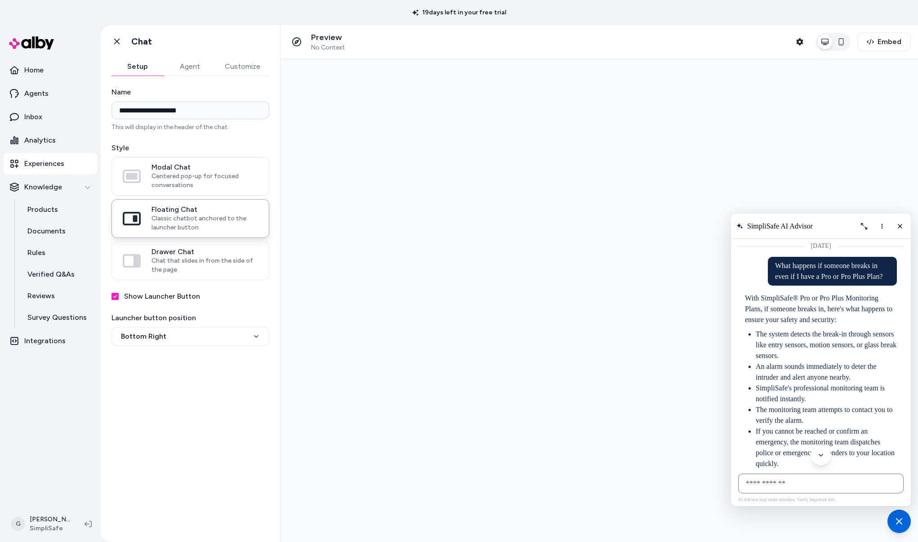
scroll to position [0, 0]
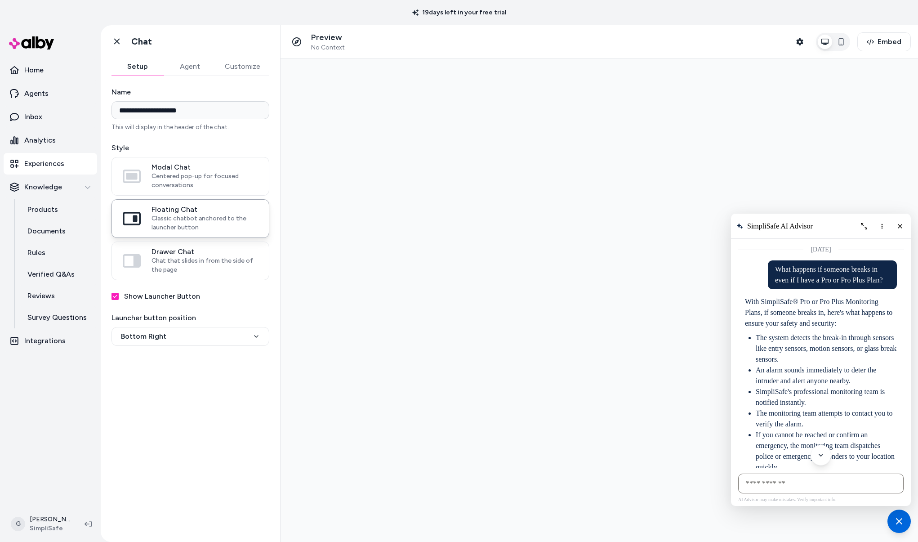
click at [756, 260] on div "Today" at bounding box center [821, 466] width 166 height 454
click at [784, 279] on p "What happens if someone breaks in even if I have a Pro or Pro Plus Plan?" at bounding box center [832, 275] width 115 height 22
click at [792, 328] on p "With SimpliSafe® Pro or Pro Plus Monitoring Plans, if someone breaks in, here's…" at bounding box center [821, 312] width 152 height 32
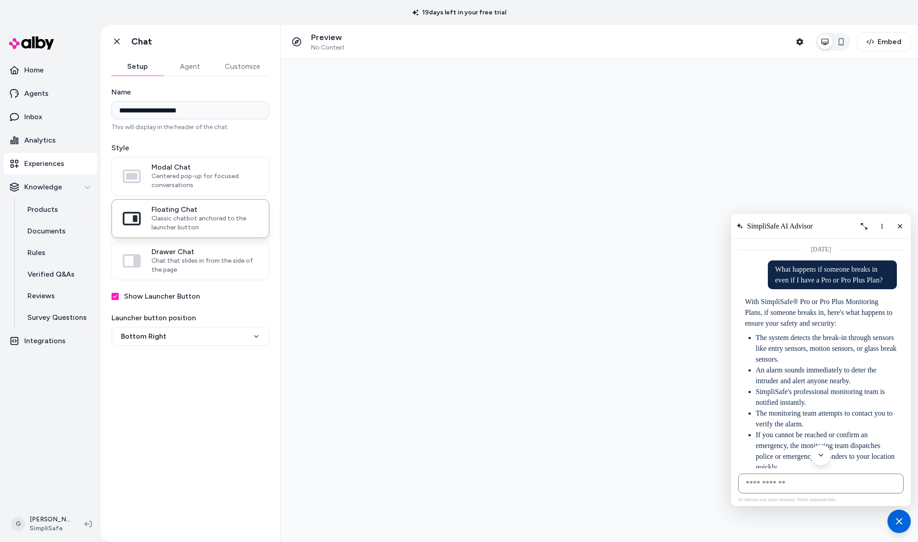
click at [779, 277] on p "What happens if someone breaks in even if I have a Pro or Pro Plus Plan?" at bounding box center [832, 275] width 115 height 22
click at [813, 267] on p "What happens if someone breaks in even if I have a Pro or Pro Plus Plan?" at bounding box center [832, 275] width 115 height 22
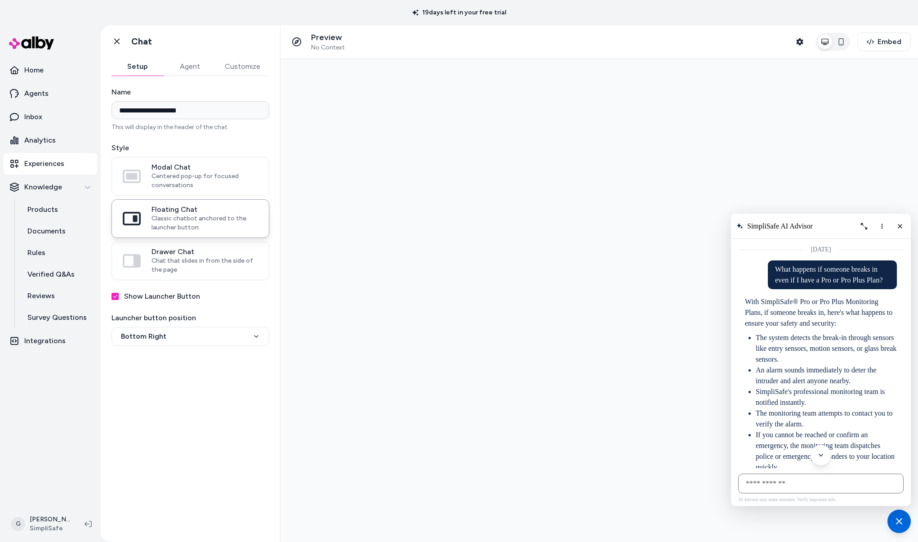
click at [813, 267] on p "What happens if someone breaks in even if I have a Pro or Pro Plus Plan?" at bounding box center [832, 275] width 115 height 22
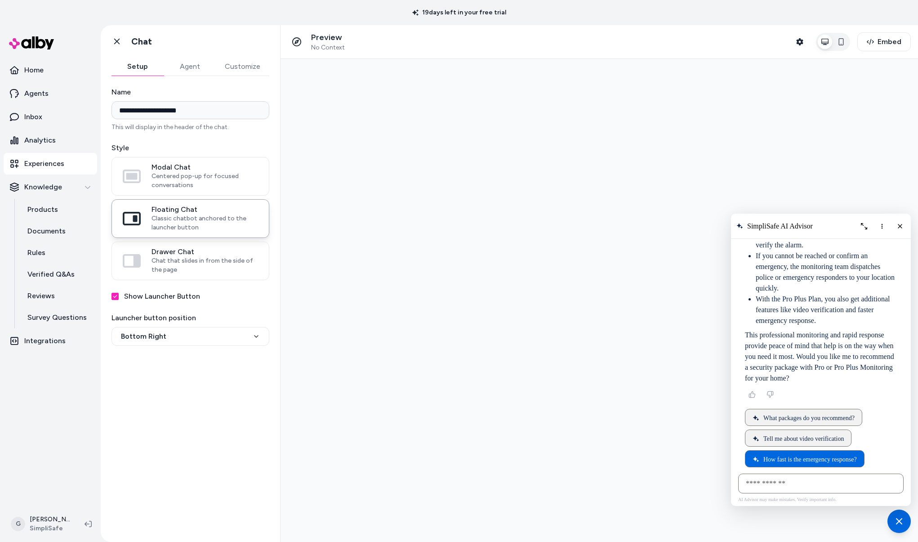
scroll to position [227, 0]
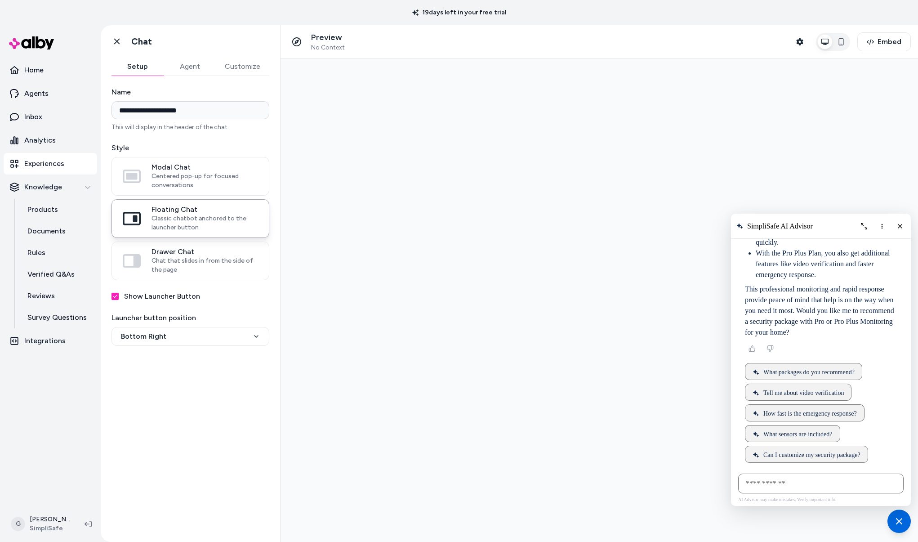
drag, startPoint x: 743, startPoint y: 300, endPoint x: 852, endPoint y: 329, distance: 112.9
click at [852, 329] on div "With SimpliSafe® Pro or Pro Plus Monitoring Plans, if someone breaks in, here's…" at bounding box center [821, 204] width 152 height 266
click at [36, 111] on link "Inbox" at bounding box center [50, 117] width 93 height 22
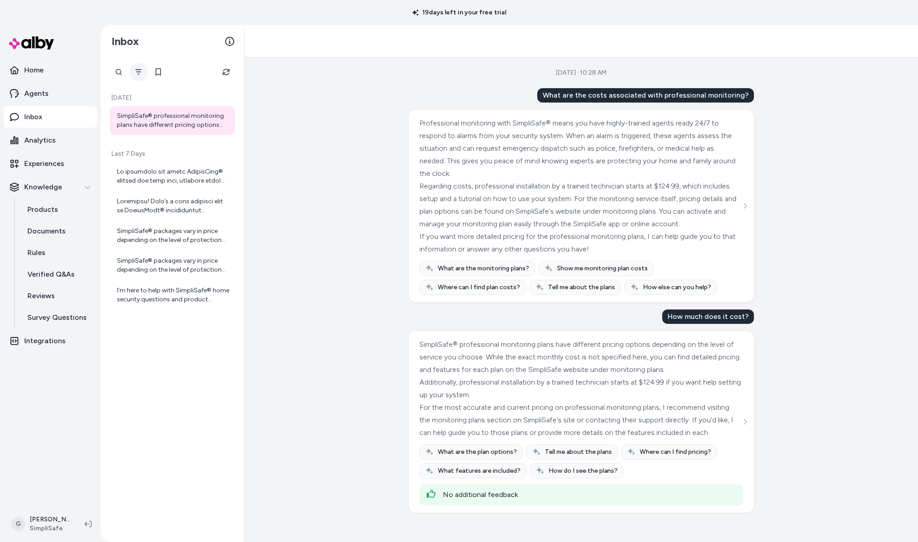
click at [141, 70] on icon "Filter" at bounding box center [138, 71] width 7 height 7
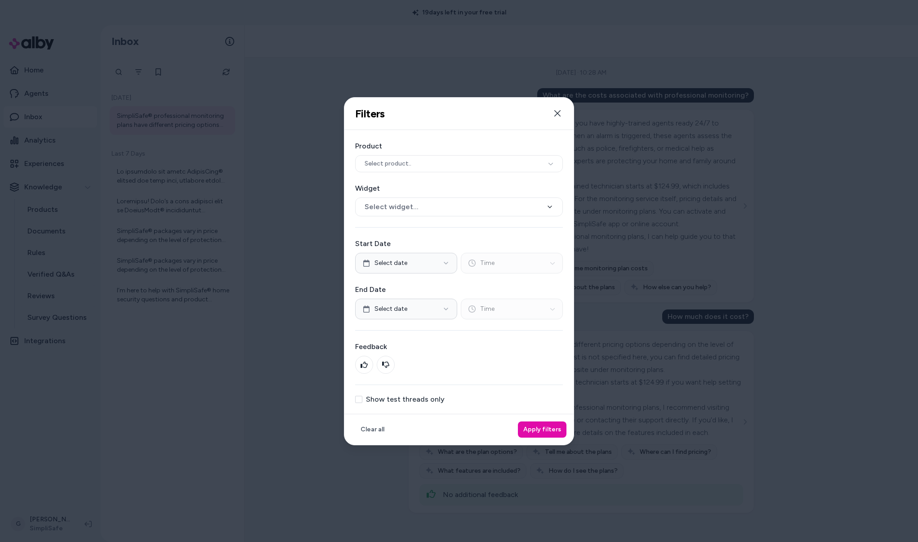
click at [360, 399] on button "Show test threads only" at bounding box center [358, 399] width 7 height 7
click at [539, 430] on button "Apply filters" at bounding box center [542, 429] width 49 height 16
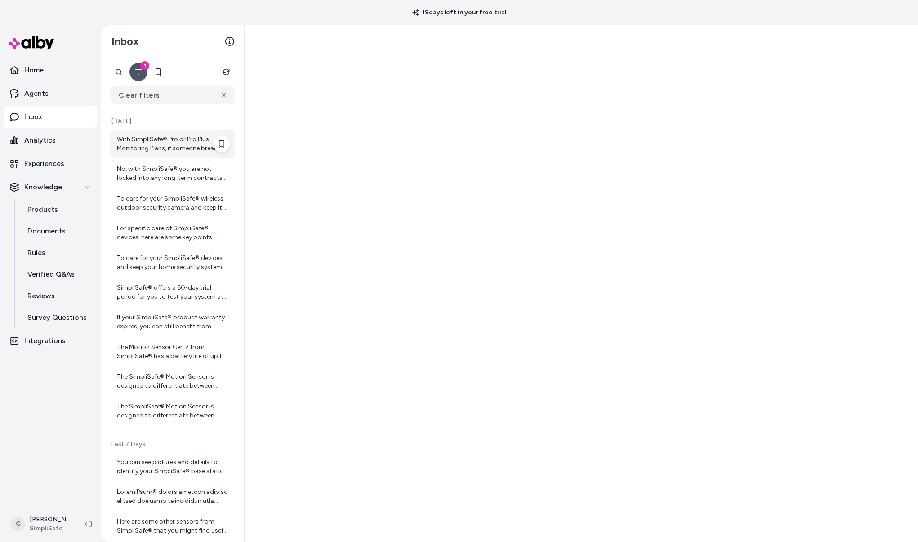
click at [192, 146] on div "With SimpliSafe® Pro or Pro Plus Monitoring Plans, if someone breaks in, here's…" at bounding box center [173, 144] width 113 height 18
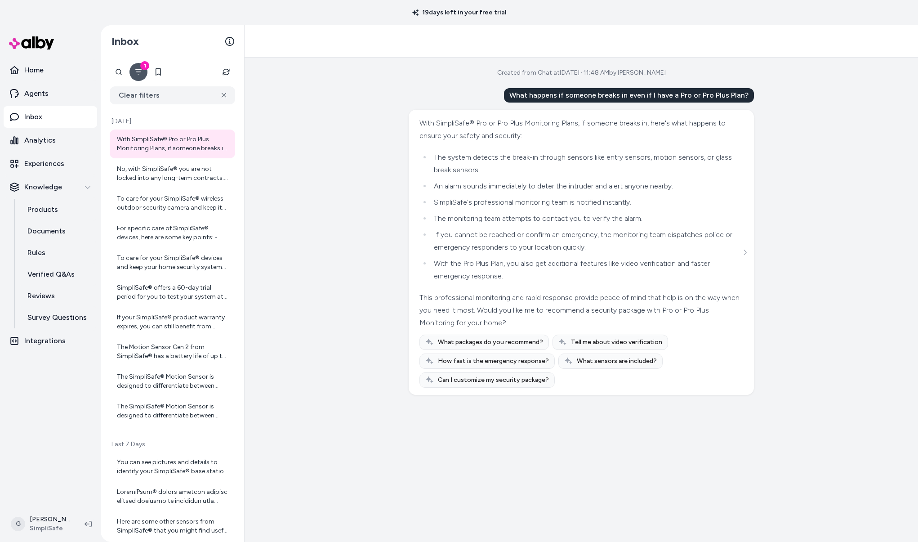
click at [64, 121] on link "Inbox" at bounding box center [50, 117] width 93 height 22
click at [58, 163] on p "Experiences" at bounding box center [44, 163] width 40 height 11
click at [59, 163] on p "Experiences" at bounding box center [44, 163] width 40 height 11
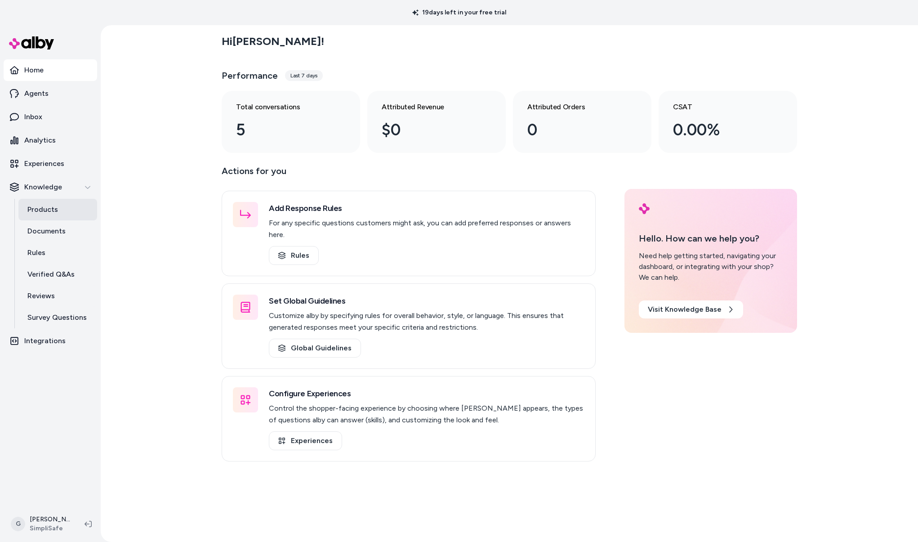
click at [41, 209] on p "Products" at bounding box center [42, 209] width 31 height 11
click at [41, 226] on p "Documents" at bounding box center [46, 231] width 38 height 11
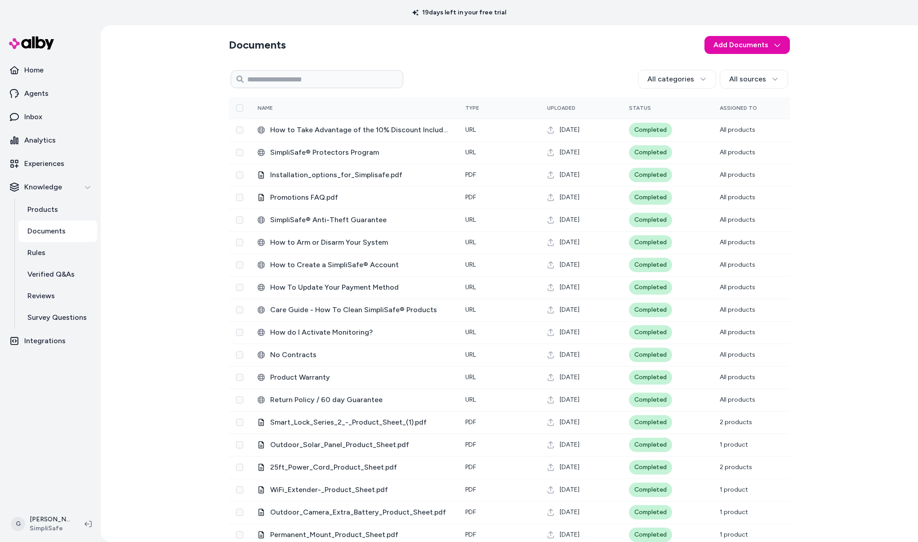
click at [35, 229] on p "Documents" at bounding box center [46, 231] width 38 height 11
click at [283, 88] on input at bounding box center [317, 79] width 173 height 18
type input "********"
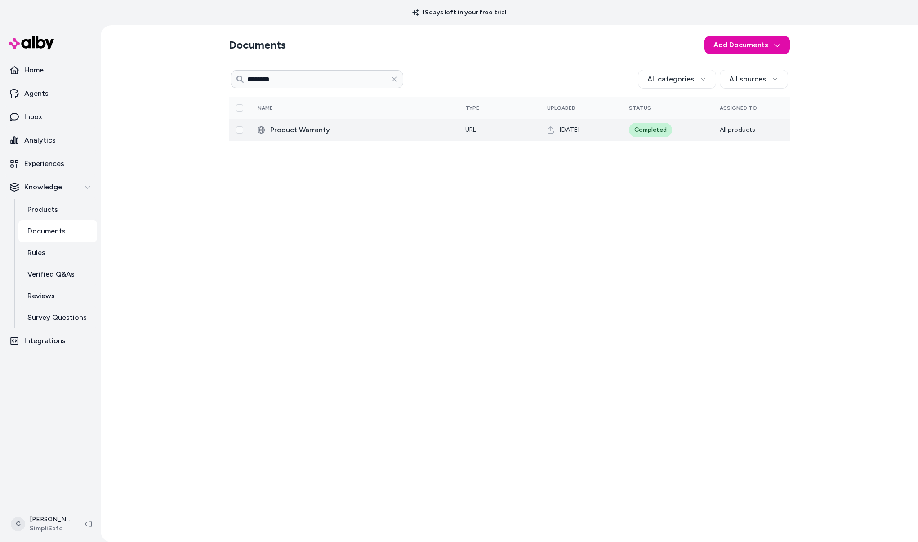
click at [291, 137] on td "Product Warranty" at bounding box center [354, 130] width 208 height 22
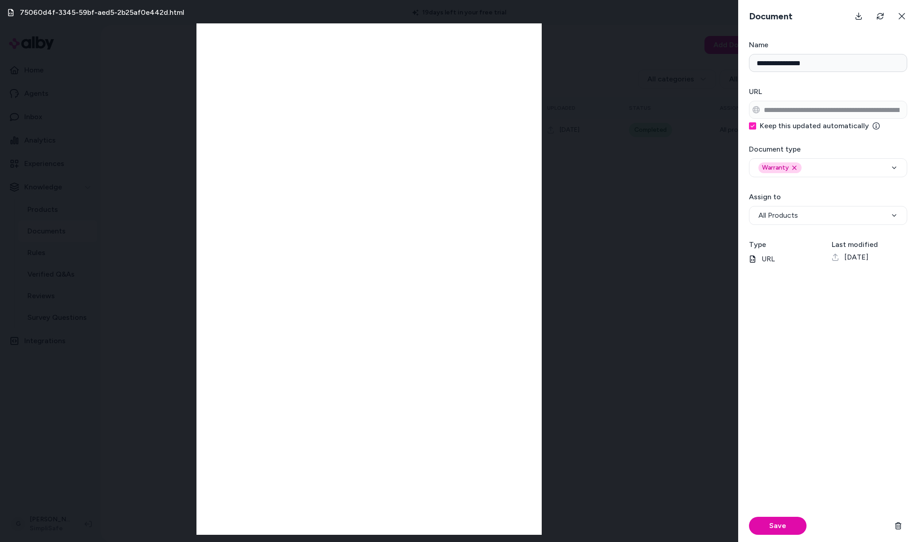
click at [634, 90] on div "75060d4f-3345-59bf-aed5-2b25af0e442d.html" at bounding box center [369, 271] width 738 height 542
click at [900, 16] on icon at bounding box center [901, 16] width 7 height 7
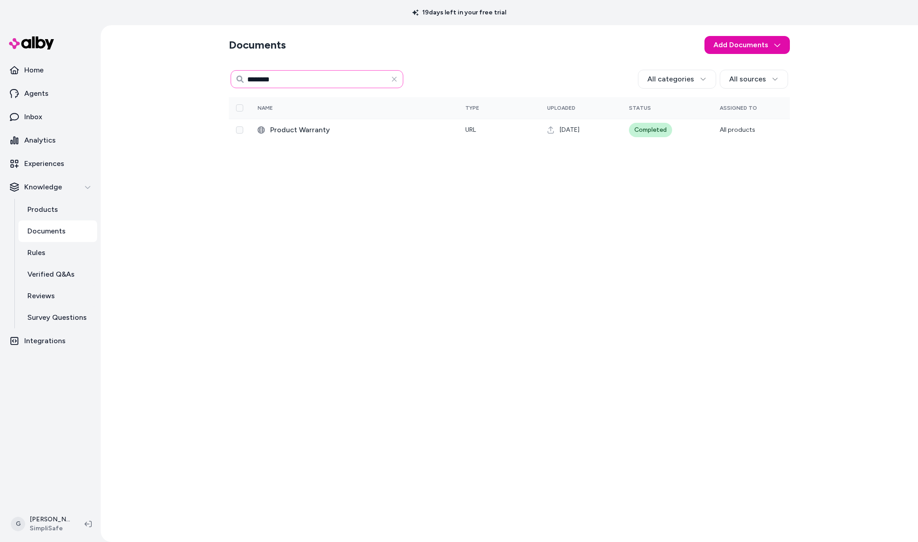
click at [351, 80] on input "********" at bounding box center [317, 79] width 173 height 18
type input "******"
click at [337, 133] on span "Return Policy / 60 day Guarantee" at bounding box center [360, 130] width 181 height 11
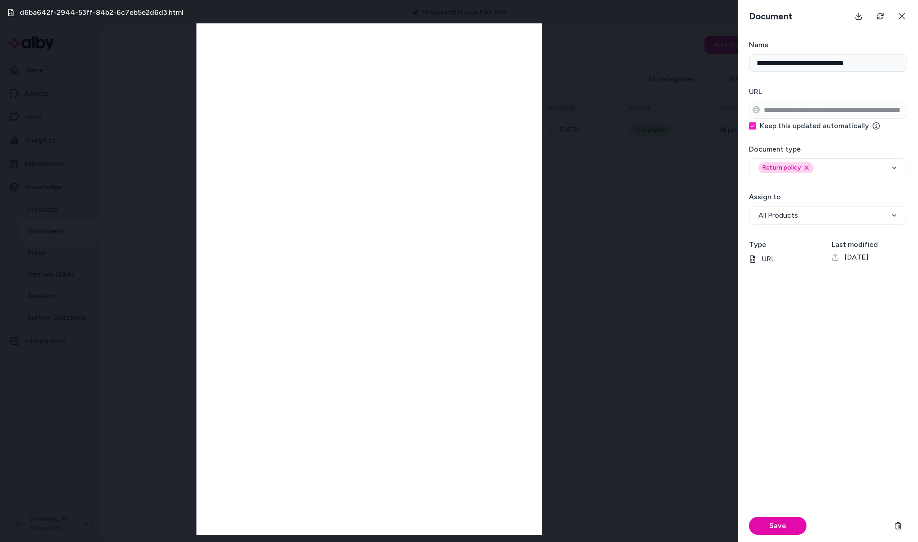
click at [653, 68] on div "d6ba642f-2944-53ff-84b2-6c7eb5e2d6d3.html" at bounding box center [369, 271] width 738 height 542
click at [905, 17] on icon at bounding box center [901, 16] width 7 height 7
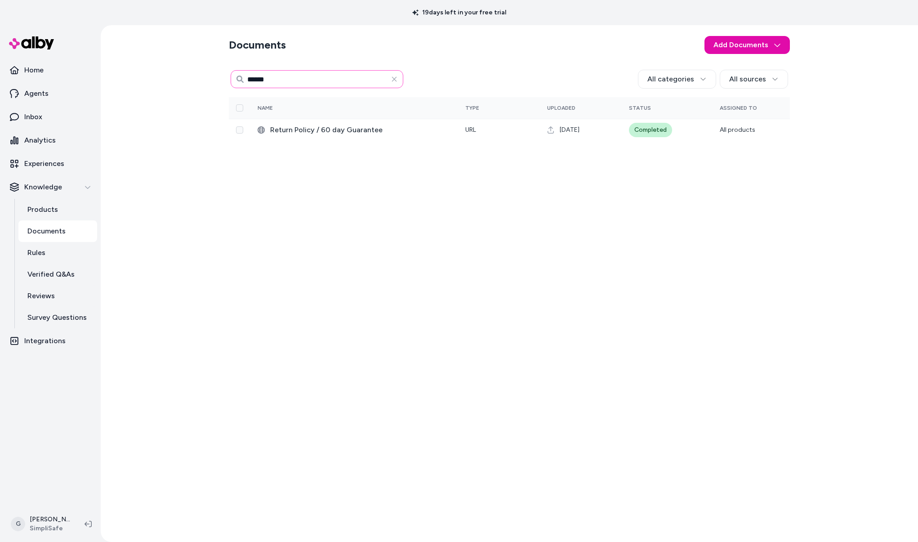
click at [348, 80] on input "******" at bounding box center [317, 79] width 173 height 18
type input "****"
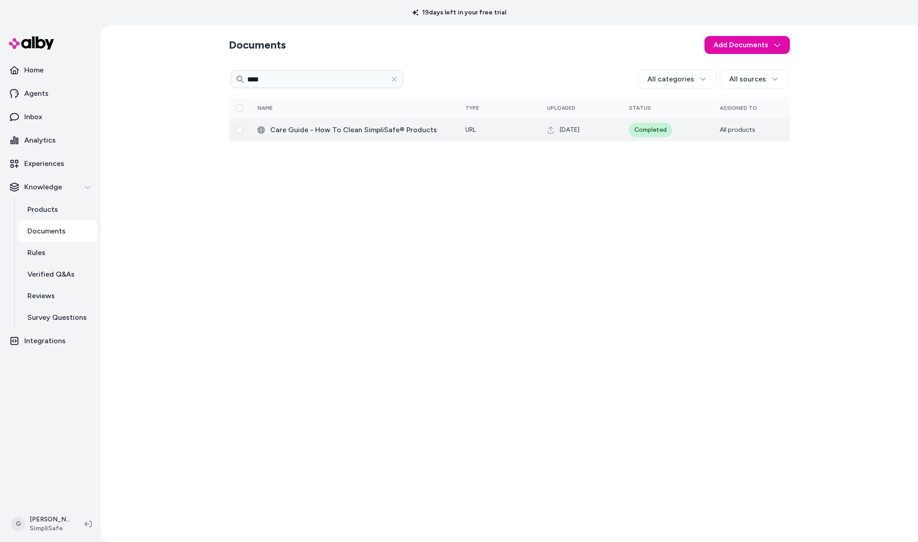
click at [347, 128] on span "Care Guide - How To Clean SimpliSafe® Products" at bounding box center [360, 130] width 181 height 11
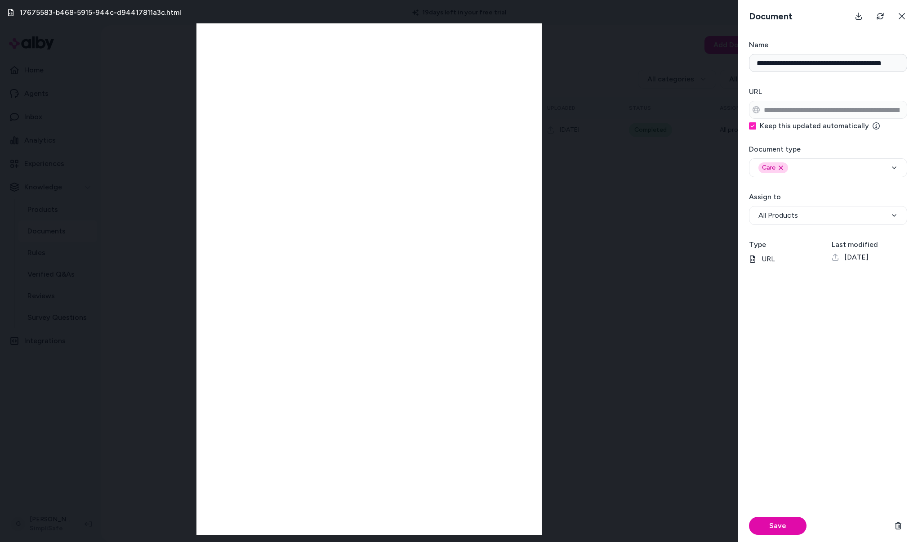
click at [552, 164] on div "17675583-b468-5915-944c-d94417811a3c.html" at bounding box center [369, 271] width 738 height 542
click at [639, 119] on div "17675583-b468-5915-944c-d94417811a3c.html" at bounding box center [369, 271] width 738 height 542
click at [899, 18] on icon at bounding box center [902, 16] width 6 height 6
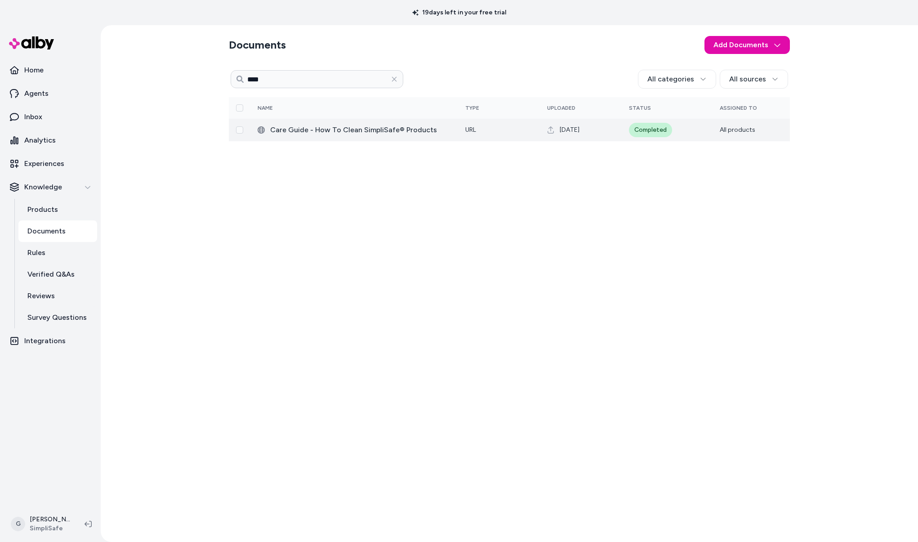
click at [325, 126] on span "Care Guide - How To Clean SimpliSafe® Products" at bounding box center [360, 130] width 181 height 11
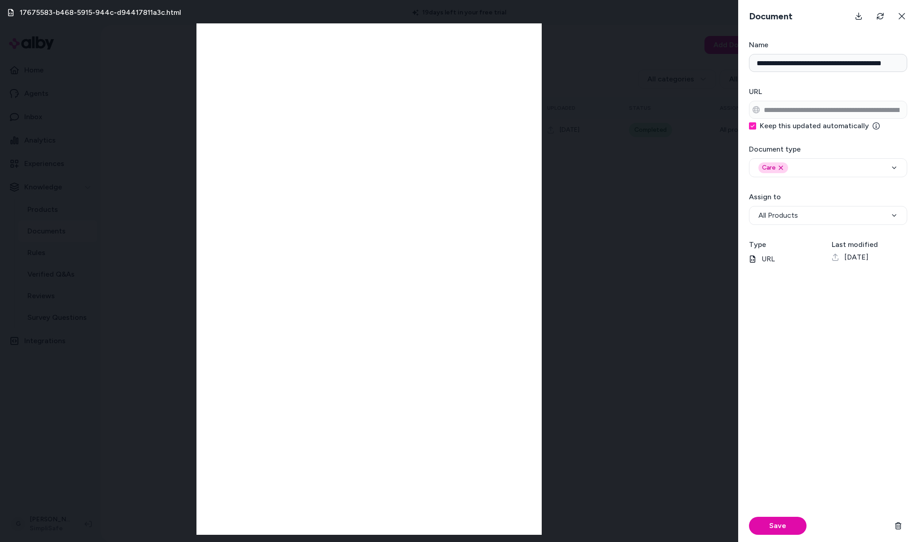
click at [625, 83] on div "17675583-b468-5915-944c-d94417811a3c.html" at bounding box center [369, 271] width 738 height 542
click at [94, 38] on div "17675583-b468-5915-944c-d94417811a3c.html" at bounding box center [369, 271] width 738 height 542
click at [906, 15] on button at bounding box center [902, 16] width 18 height 18
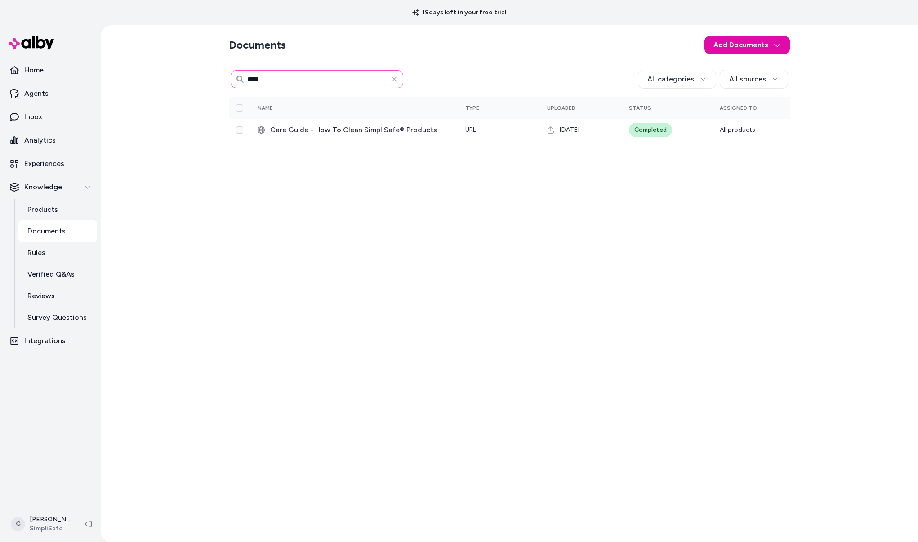
click at [325, 76] on input "****" at bounding box center [317, 79] width 173 height 18
type input "**********"
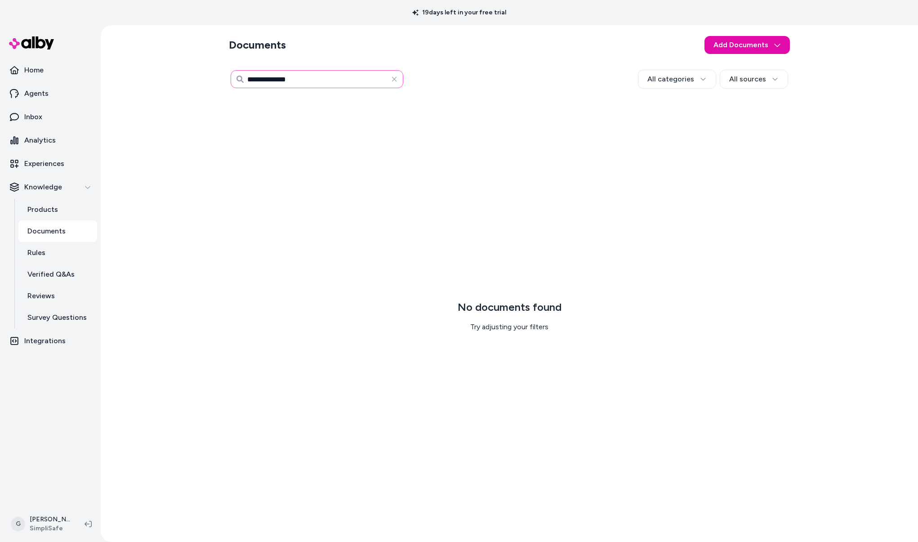
click at [347, 81] on input "**********" at bounding box center [317, 79] width 173 height 18
click at [274, 172] on div "No documents found Try adjusting your filters" at bounding box center [509, 315] width 561 height 437
click at [82, 196] on button "Knowledge" at bounding box center [50, 187] width 93 height 22
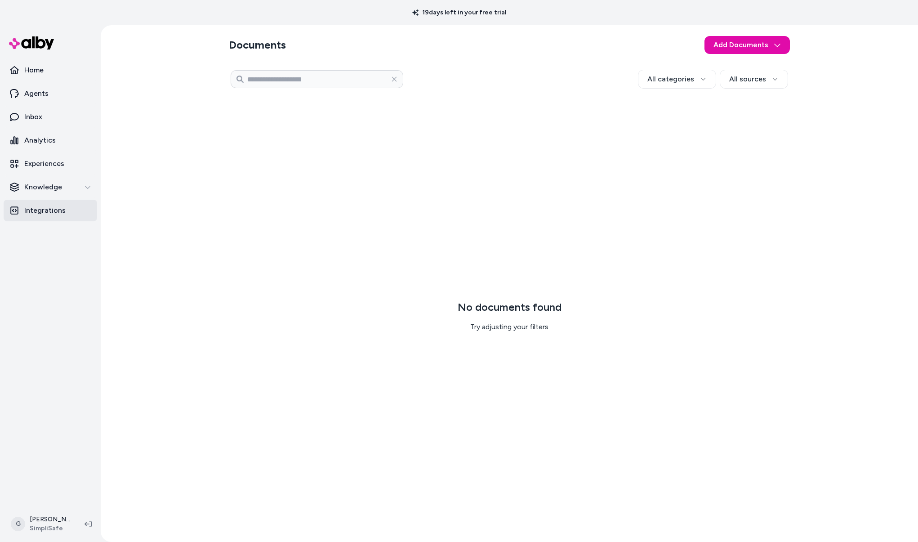
click at [57, 201] on link "Integrations" at bounding box center [50, 211] width 93 height 22
click at [59, 188] on p "Knowledge" at bounding box center [43, 187] width 38 height 11
click at [52, 208] on p "Products" at bounding box center [42, 209] width 31 height 11
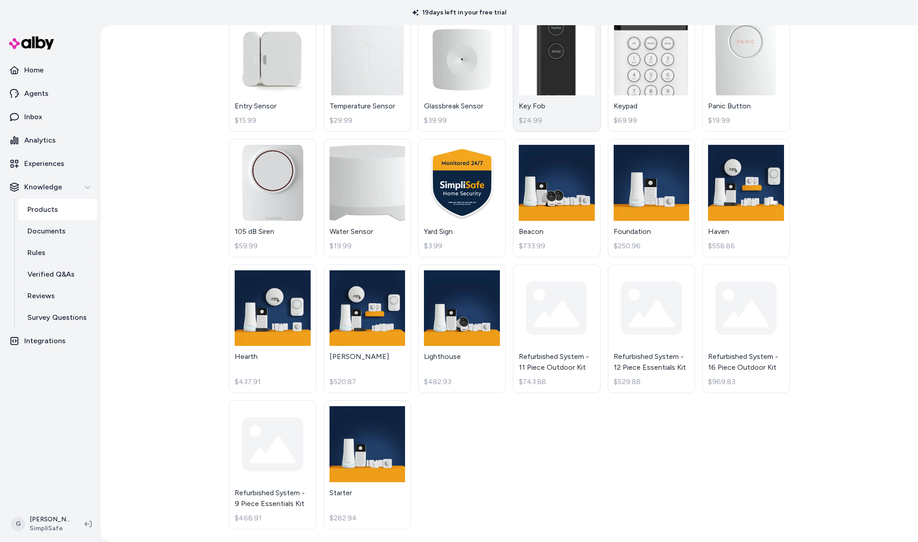
scroll to position [142, 0]
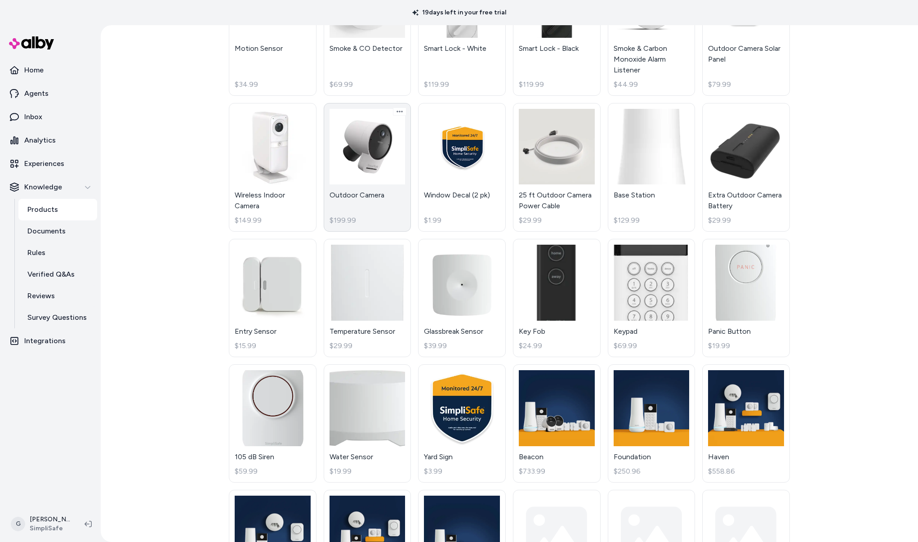
click at [383, 136] on link "Outdoor Camera $199.99" at bounding box center [368, 167] width 88 height 129
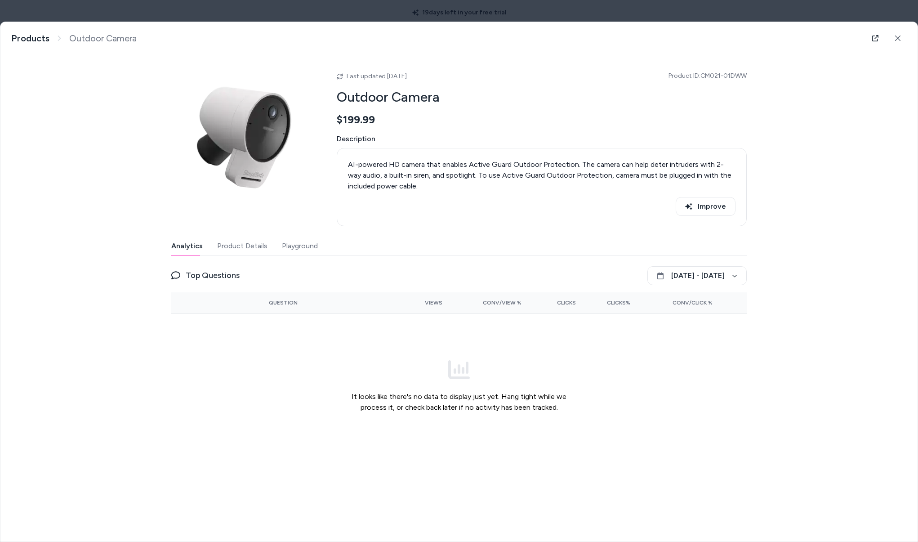
click at [233, 245] on button "Product Details" at bounding box center [242, 246] width 50 height 18
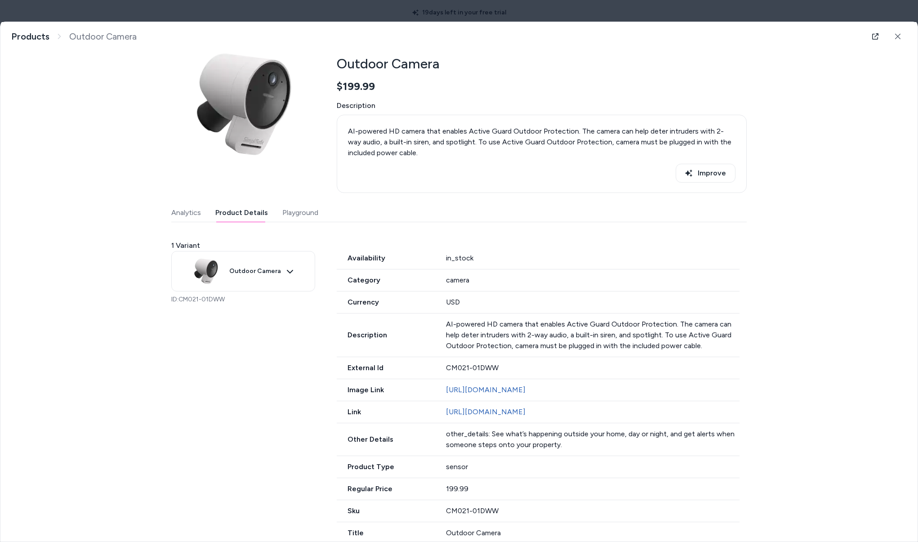
scroll to position [61, 0]
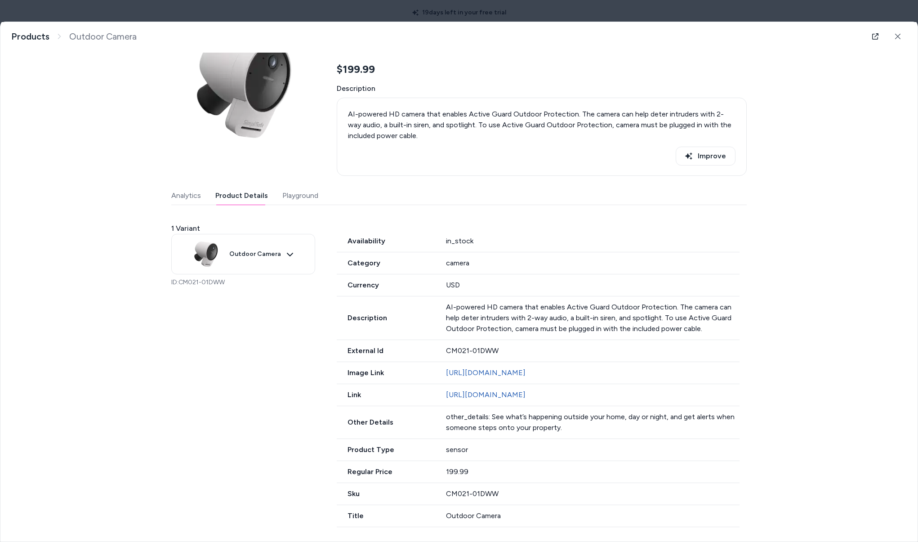
click at [292, 190] on div "Last updated Sep 29, 2025 Product ID: CM021-01DWW Outdoor Camera $199.99 Descri…" at bounding box center [458, 265] width 575 height 523
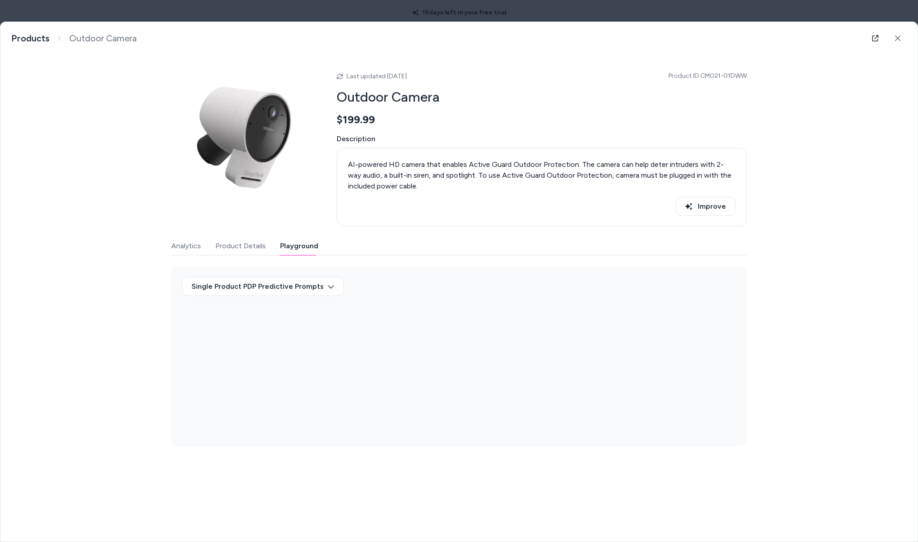
click at [240, 245] on button "Product Details" at bounding box center [240, 246] width 50 height 18
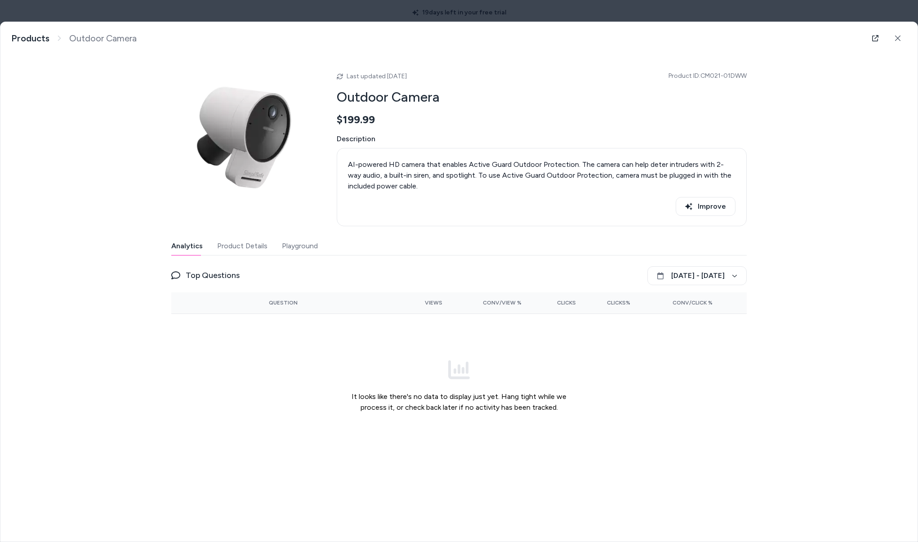
click at [187, 246] on button "Analytics" at bounding box center [186, 246] width 31 height 18
click at [39, 39] on link "Products" at bounding box center [30, 38] width 38 height 11
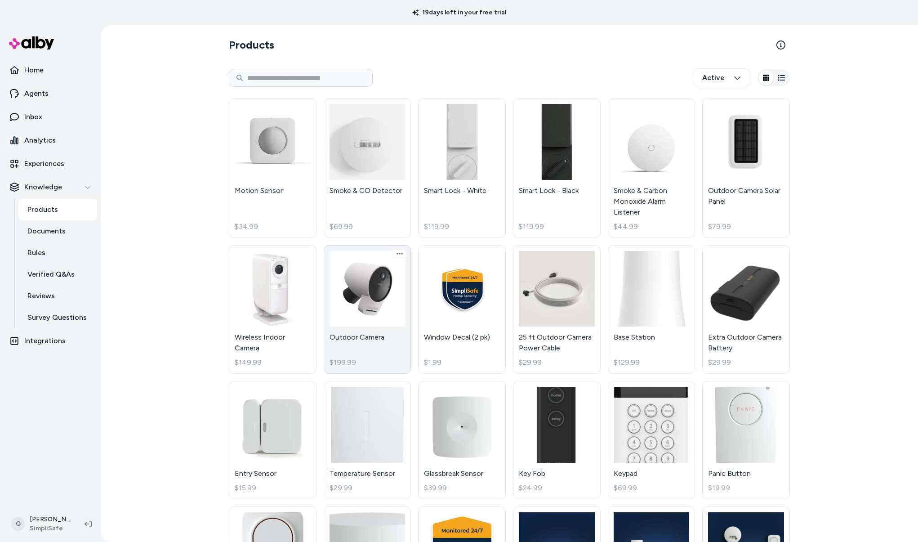
click at [341, 281] on link "Outdoor Camera $199.99" at bounding box center [368, 309] width 88 height 129
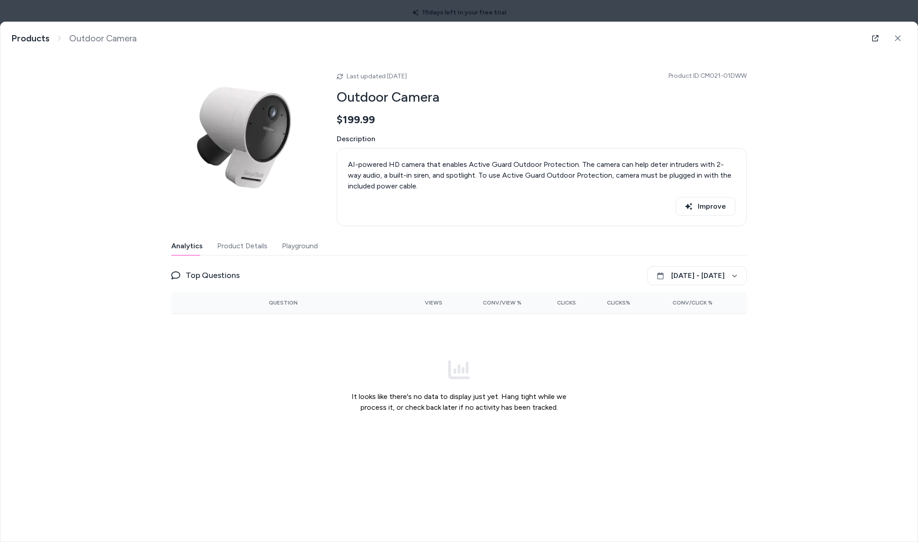
click at [233, 247] on button "Product Details" at bounding box center [242, 246] width 50 height 18
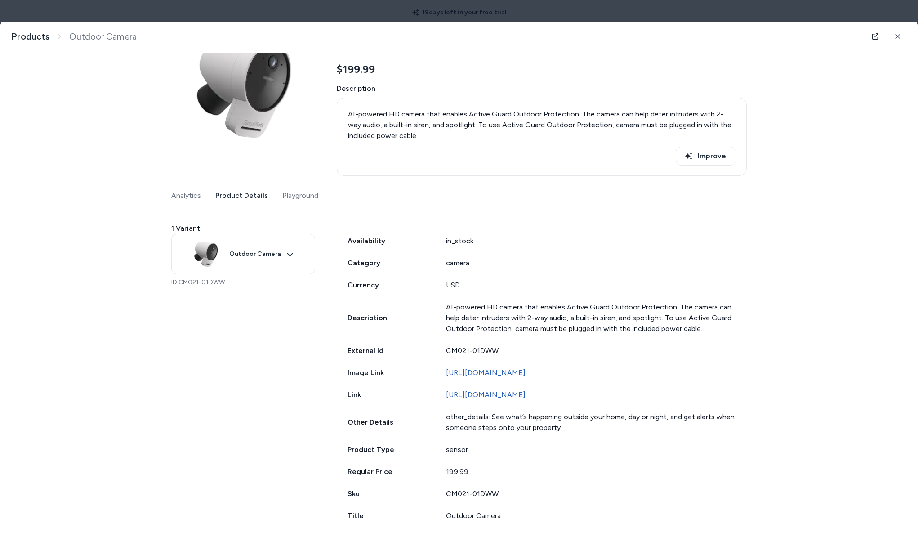
scroll to position [61, 0]
click at [515, 395] on link "[URL][DOMAIN_NAME]" at bounding box center [486, 394] width 80 height 9
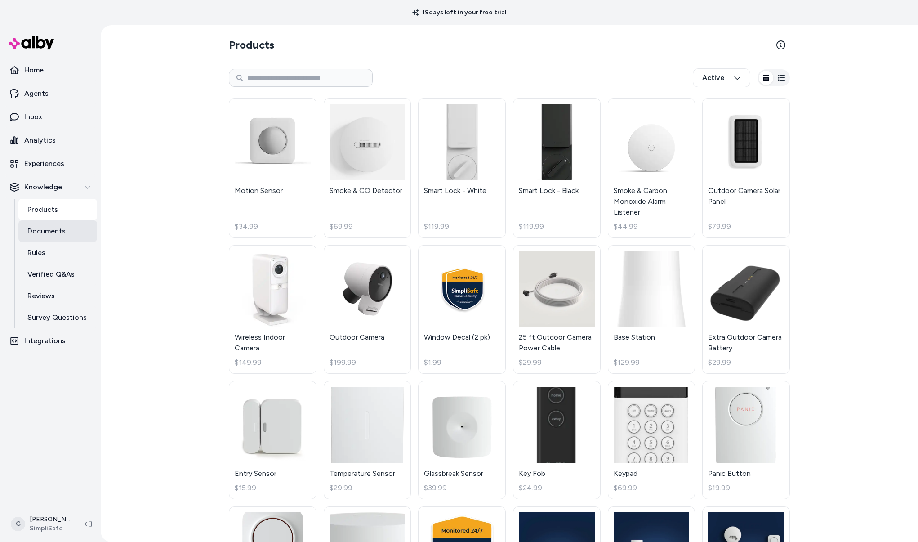
click at [43, 227] on p "Documents" at bounding box center [46, 231] width 38 height 11
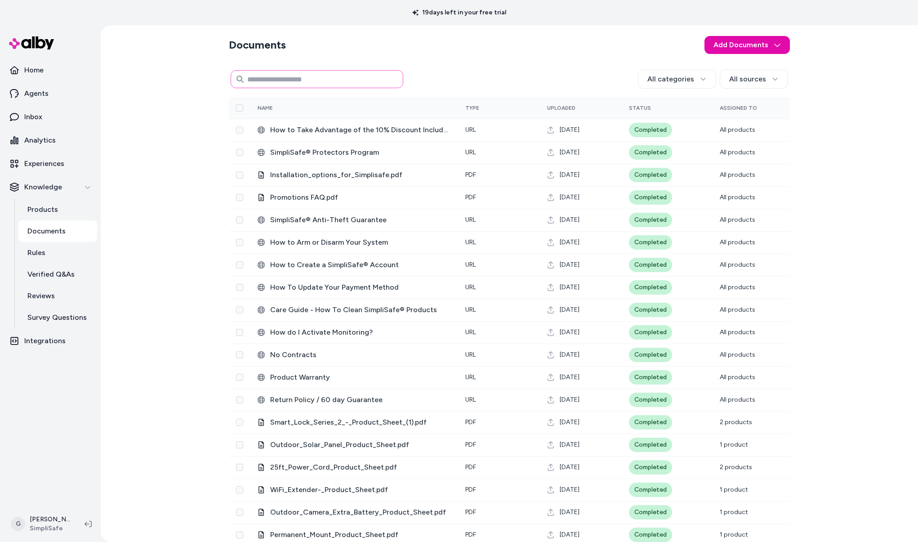
click at [276, 84] on input at bounding box center [317, 79] width 173 height 18
type input "********"
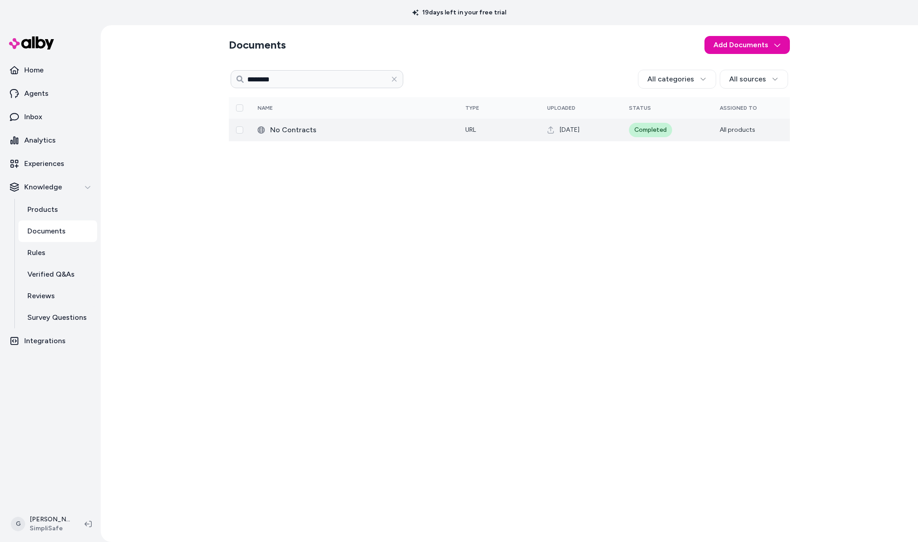
click at [298, 130] on span "No Contracts" at bounding box center [360, 130] width 181 height 11
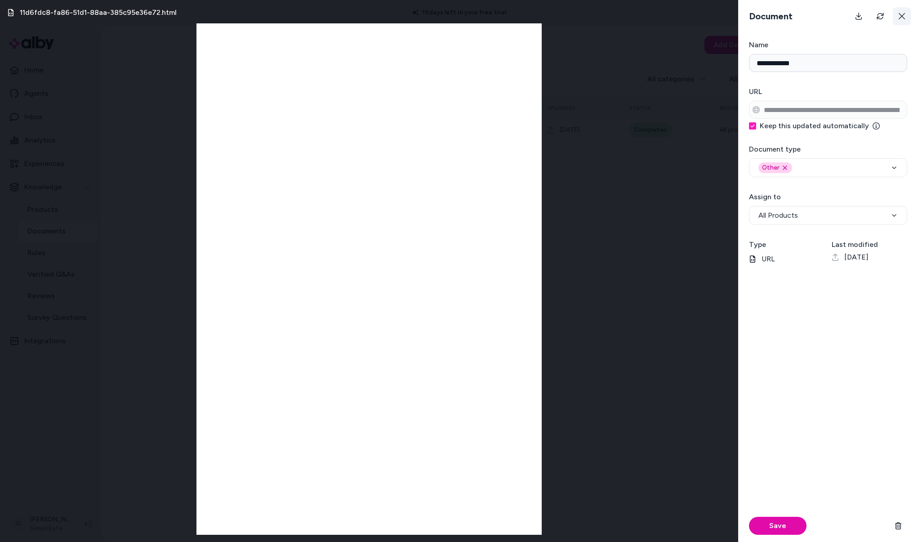
click at [903, 16] on icon at bounding box center [901, 16] width 7 height 7
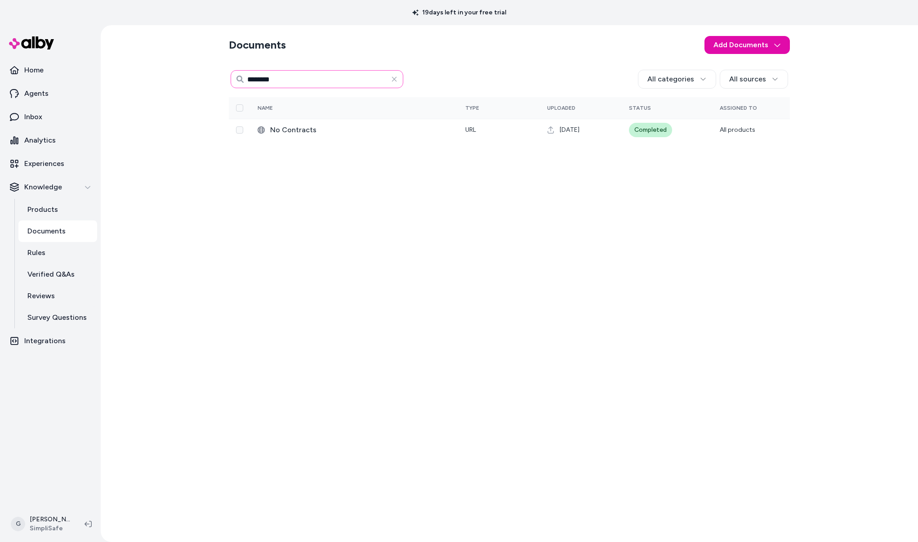
click at [351, 78] on input "********" at bounding box center [317, 79] width 173 height 18
click at [346, 83] on input "********" at bounding box center [317, 79] width 173 height 18
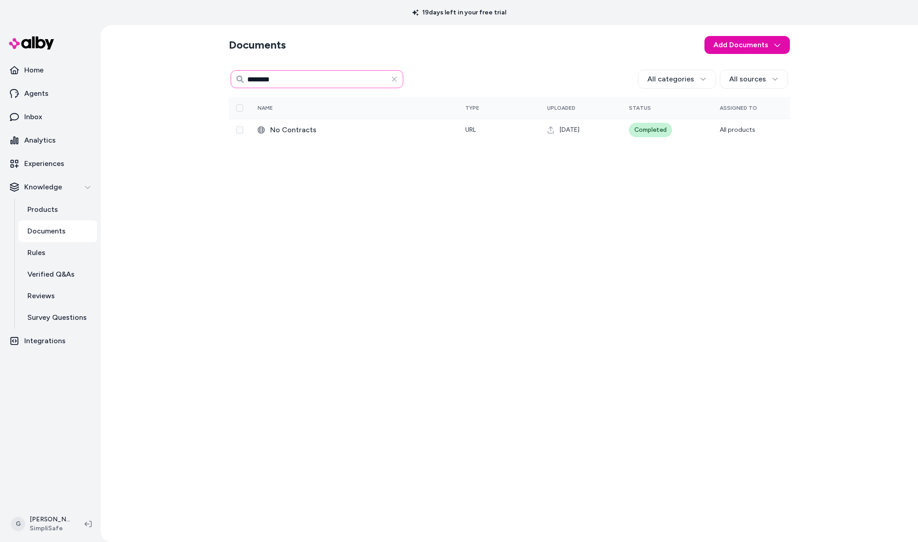
click at [346, 83] on input "********" at bounding box center [317, 79] width 173 height 18
click at [312, 77] on input "********" at bounding box center [317, 79] width 173 height 18
paste input
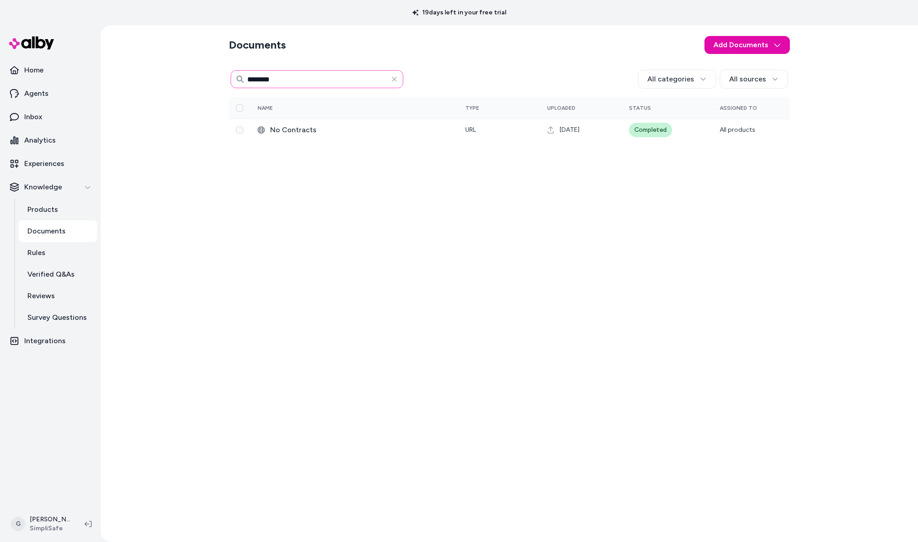
click at [254, 84] on input "********" at bounding box center [317, 79] width 173 height 18
type input "**********"
click at [309, 80] on input "**********" at bounding box center [317, 79] width 173 height 18
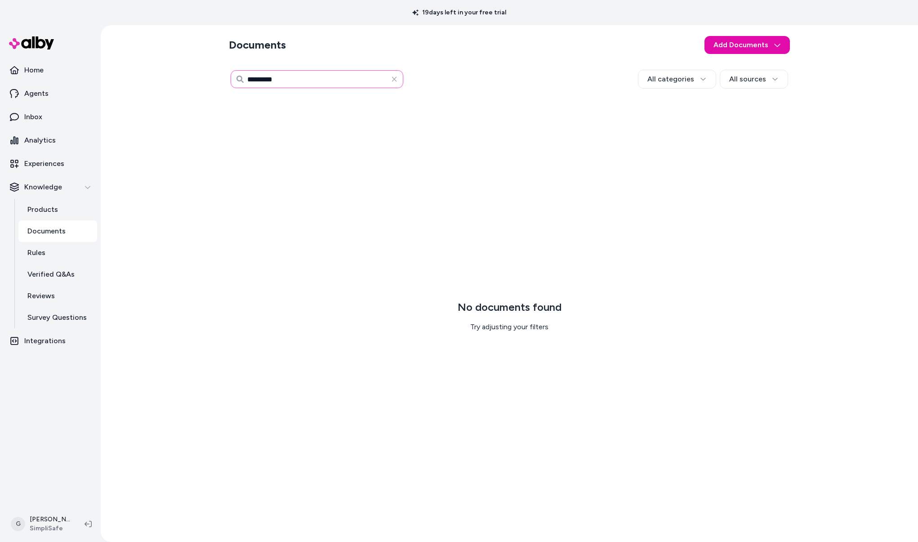
type input "*********"
click at [306, 83] on input "*********" at bounding box center [317, 79] width 173 height 18
click at [47, 204] on p "Products" at bounding box center [42, 209] width 31 height 11
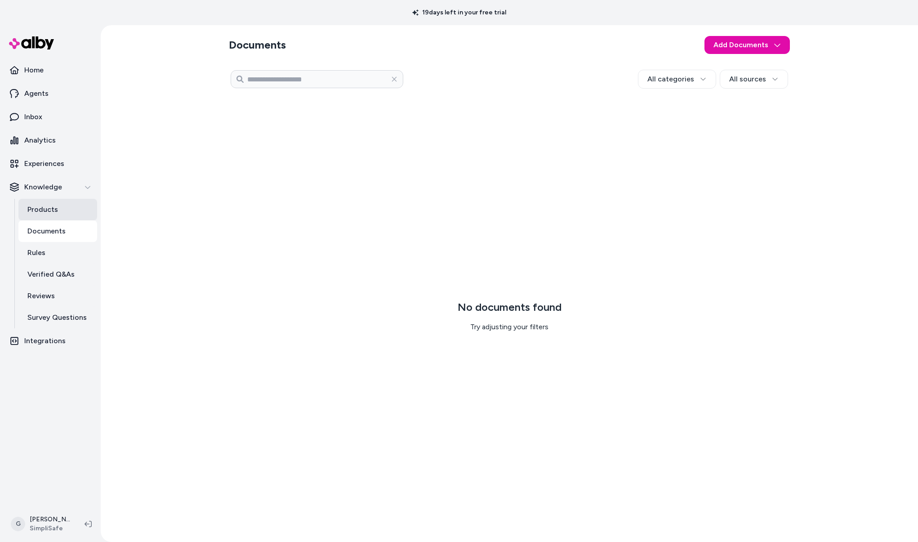
click at [47, 218] on link "Products" at bounding box center [57, 210] width 79 height 22
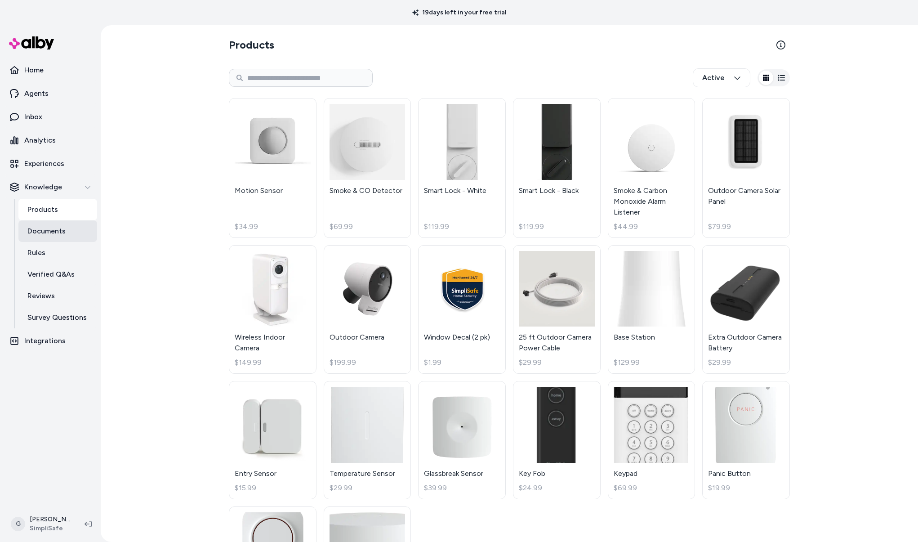
click at [47, 232] on p "Documents" at bounding box center [46, 231] width 38 height 11
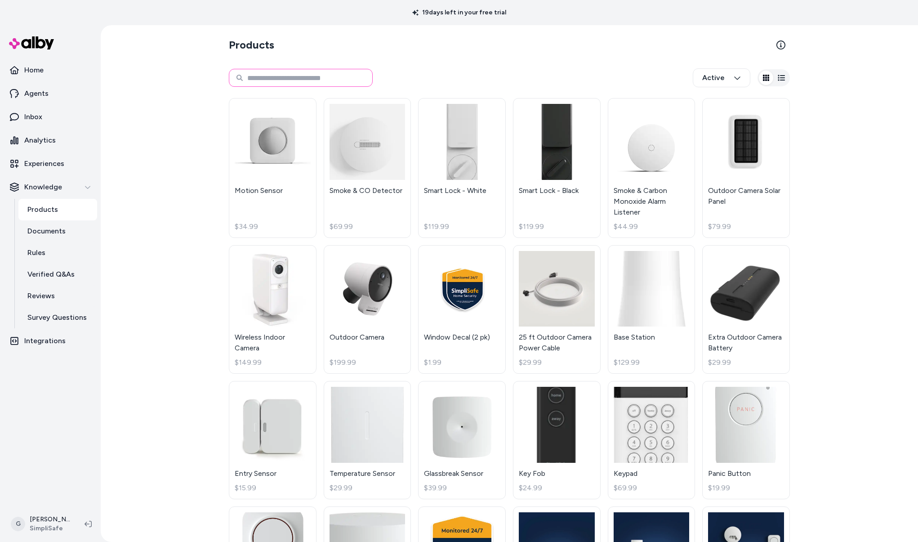
click at [280, 82] on input at bounding box center [301, 78] width 144 height 18
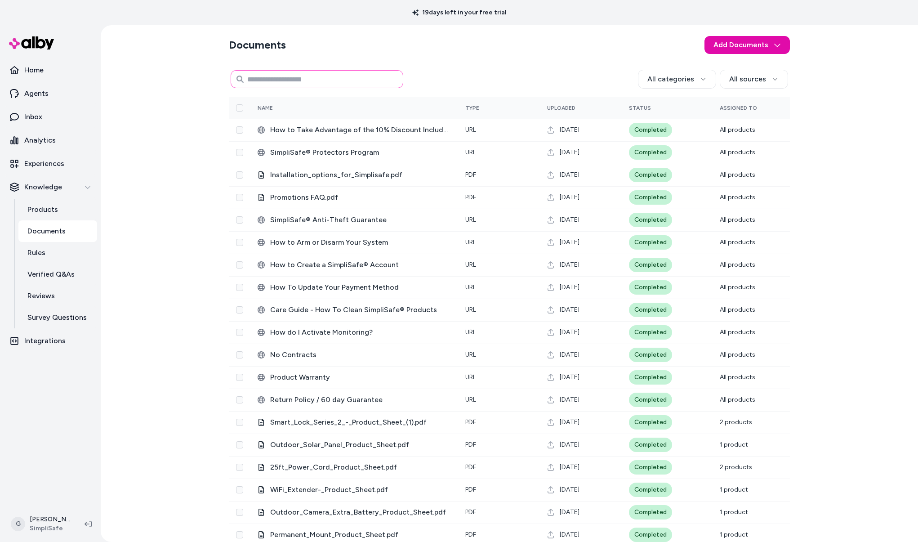
click at [280, 82] on input at bounding box center [317, 79] width 173 height 18
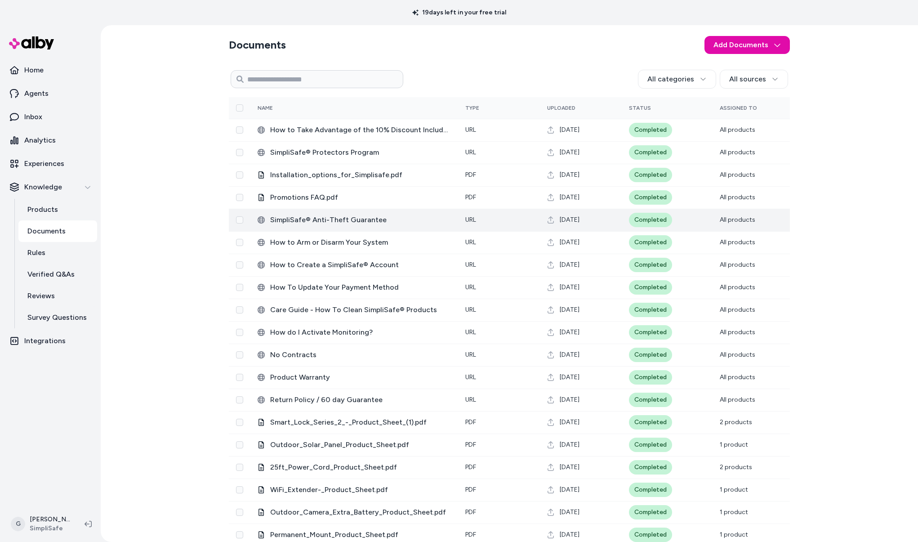
click at [325, 224] on span "‎SimpliSafe® Anti-Theft Guarantee" at bounding box center [360, 219] width 181 height 11
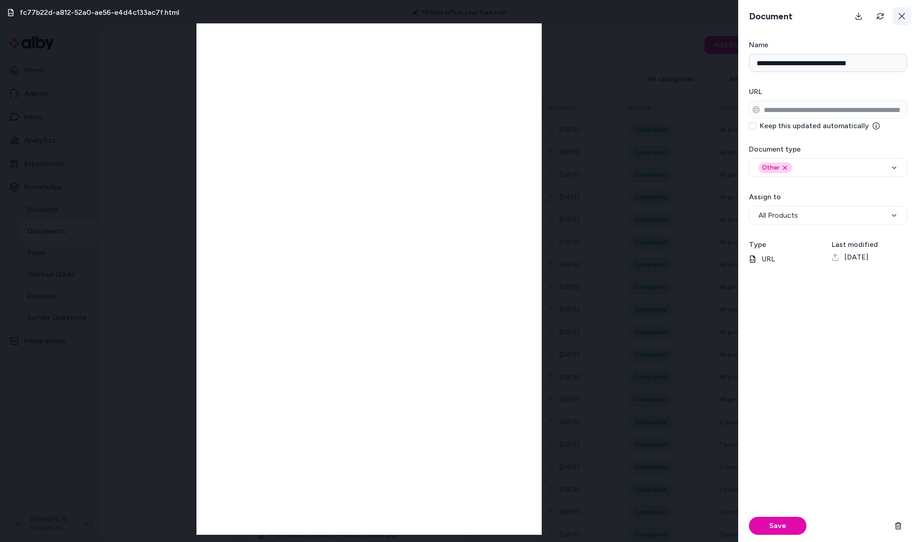
click at [903, 13] on icon at bounding box center [901, 16] width 7 height 7
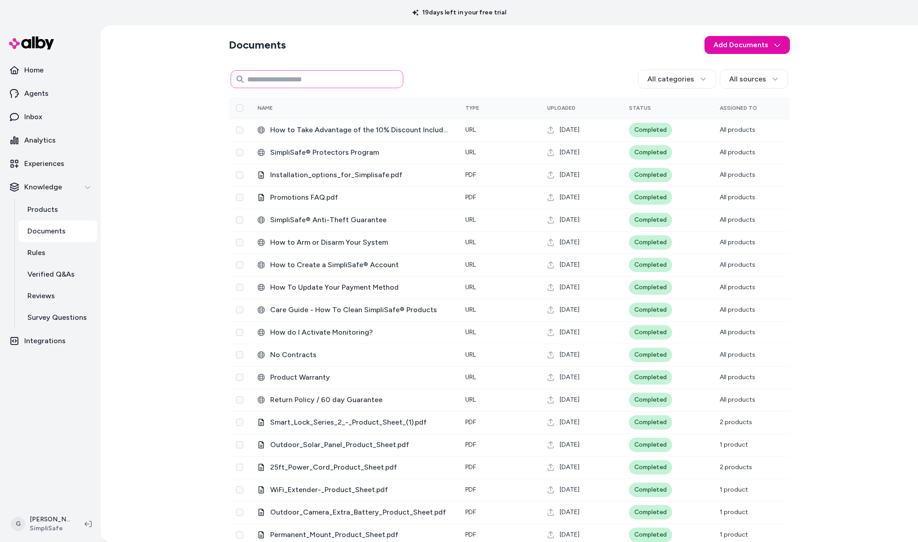
click at [297, 76] on input at bounding box center [317, 79] width 173 height 18
type input "***"
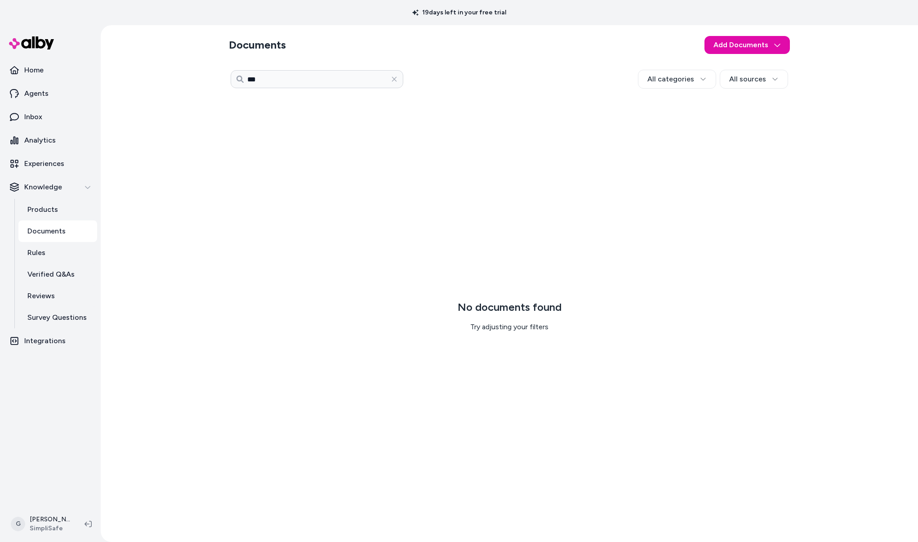
click at [285, 62] on div "Documents Add Documents *** All categories All sources 0 Selected Edit No docum…" at bounding box center [509, 283] width 575 height 516
click at [285, 77] on input "***" at bounding box center [317, 79] width 173 height 18
type input "*"
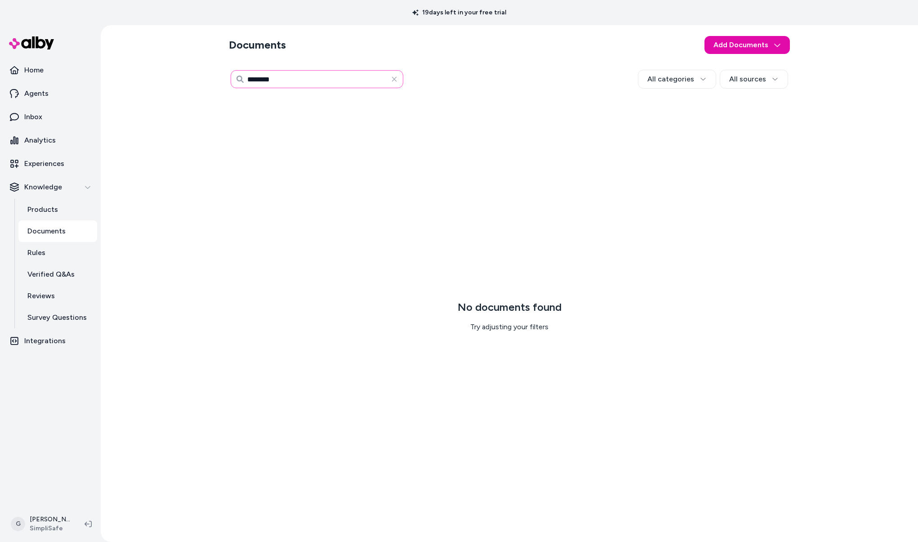
type input "********"
click at [284, 83] on input "********" at bounding box center [317, 79] width 173 height 18
click at [391, 79] on icon "button" at bounding box center [394, 79] width 7 height 7
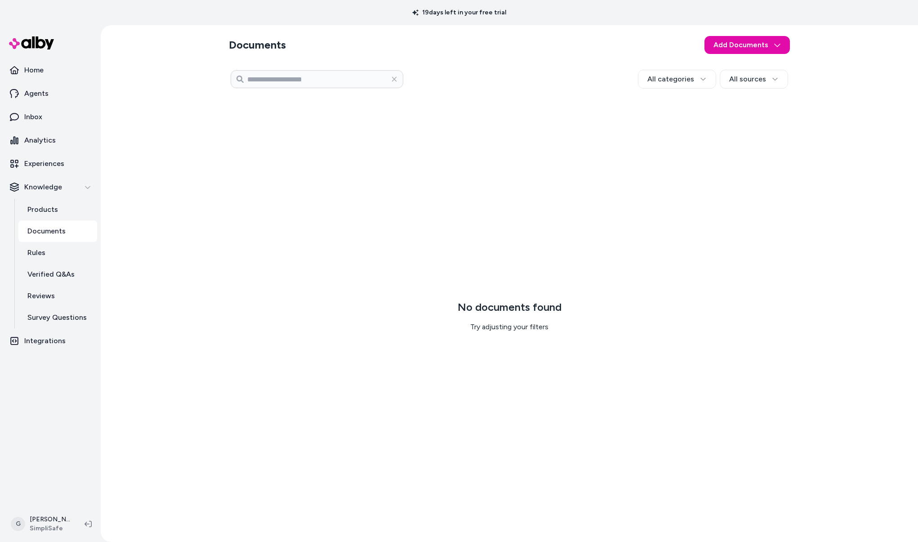
click at [448, 55] on section "Documents Add Documents" at bounding box center [509, 44] width 561 height 25
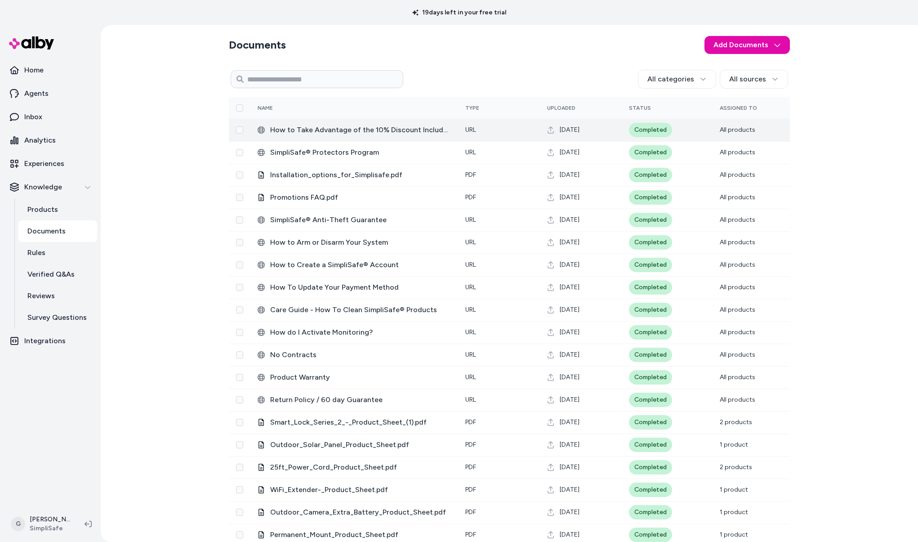
click at [398, 131] on span "‎How to Take Advantage of the 10% Discount Included in Select Monitoring Plans" at bounding box center [360, 130] width 181 height 11
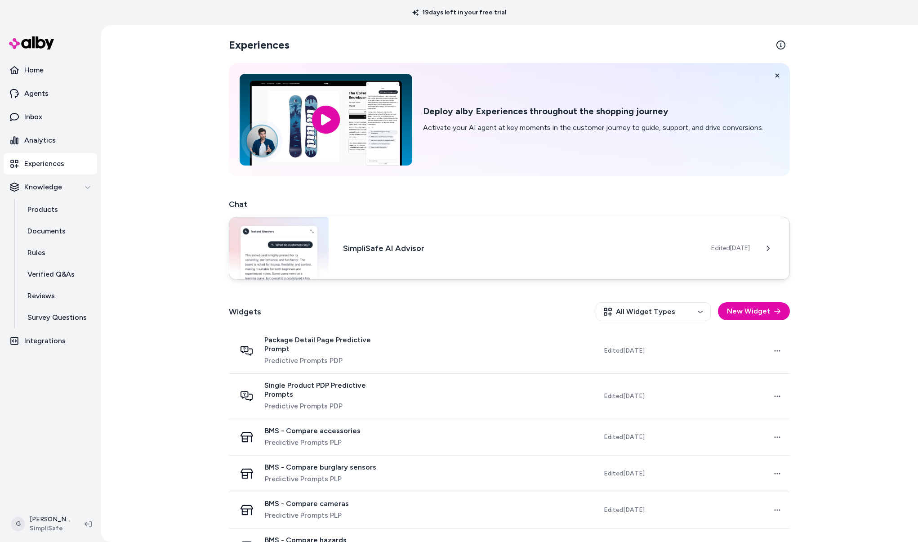
click at [412, 243] on h3 "SimpliSafe AI Advisor" at bounding box center [520, 248] width 354 height 13
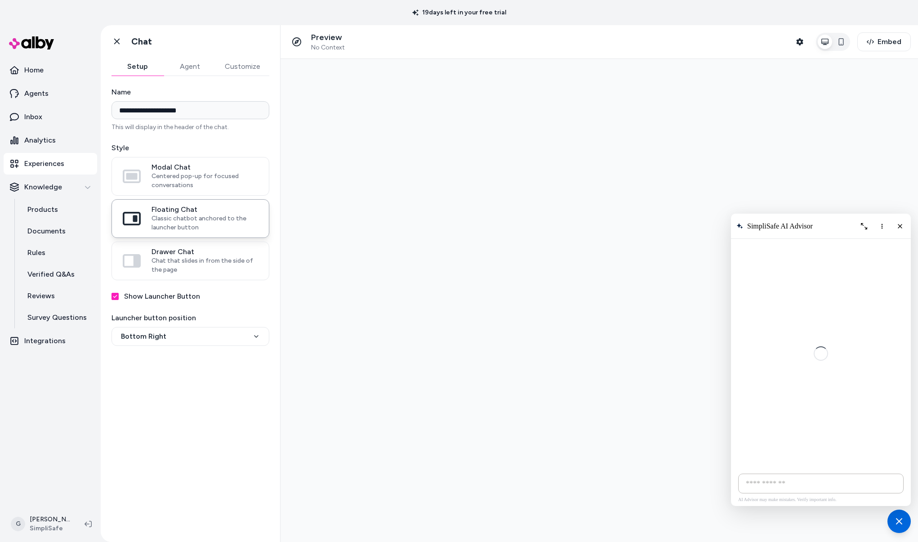
scroll to position [113, 0]
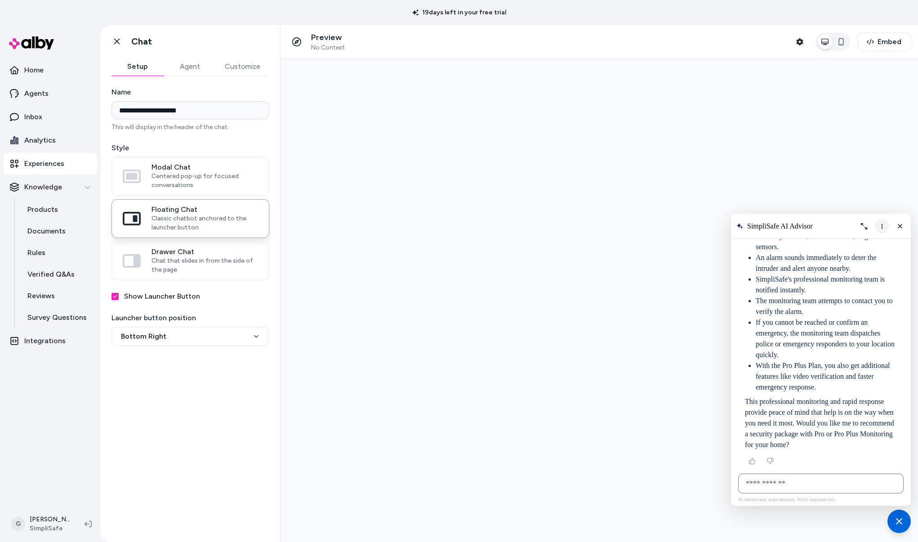
click at [883, 228] on icon "More options" at bounding box center [881, 225] width 7 height 7
click at [880, 245] on div "Clear conversation" at bounding box center [845, 244] width 71 height 7
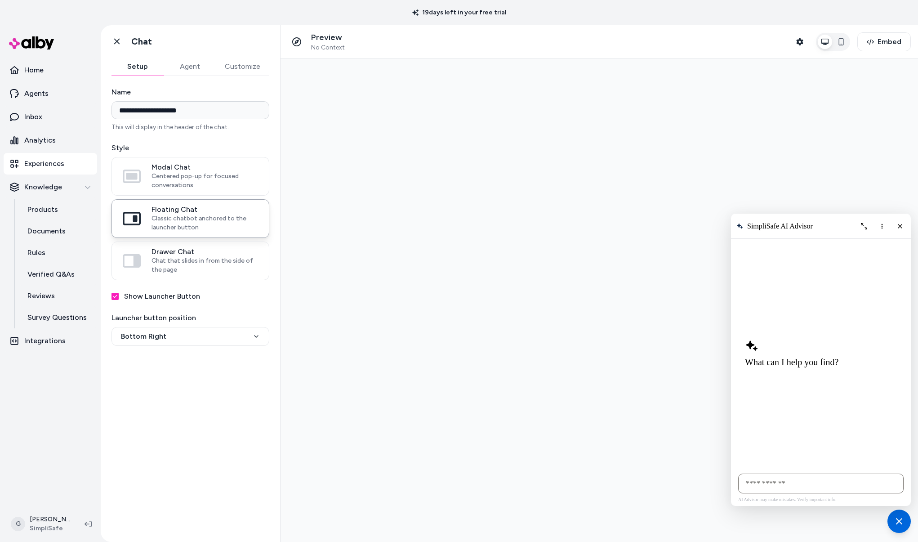
scroll to position [0, 0]
click at [812, 484] on input "AI Shopping Assistant" at bounding box center [820, 483] width 165 height 20
drag, startPoint x: 885, startPoint y: 484, endPoint x: 936, endPoint y: 481, distance: 51.7
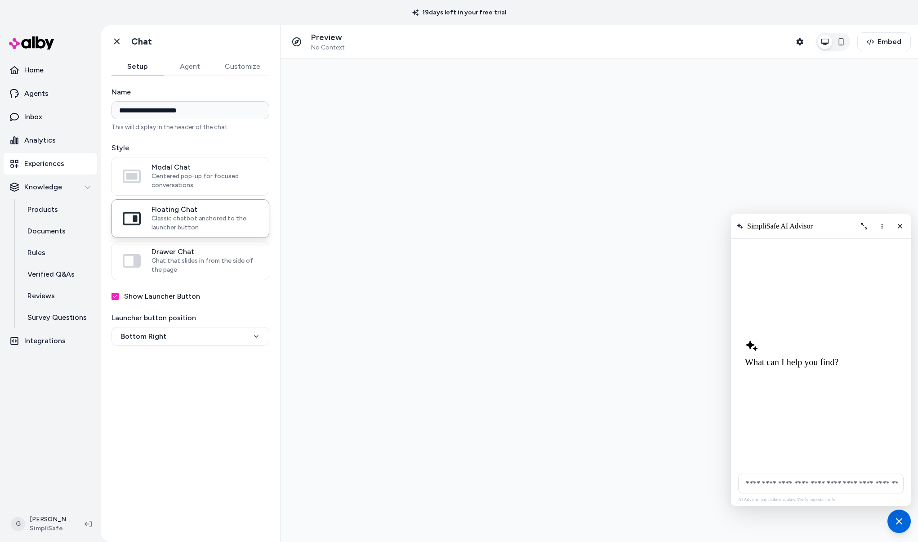
click at [917, 481] on html at bounding box center [598, 300] width 637 height 483
type input "**********"
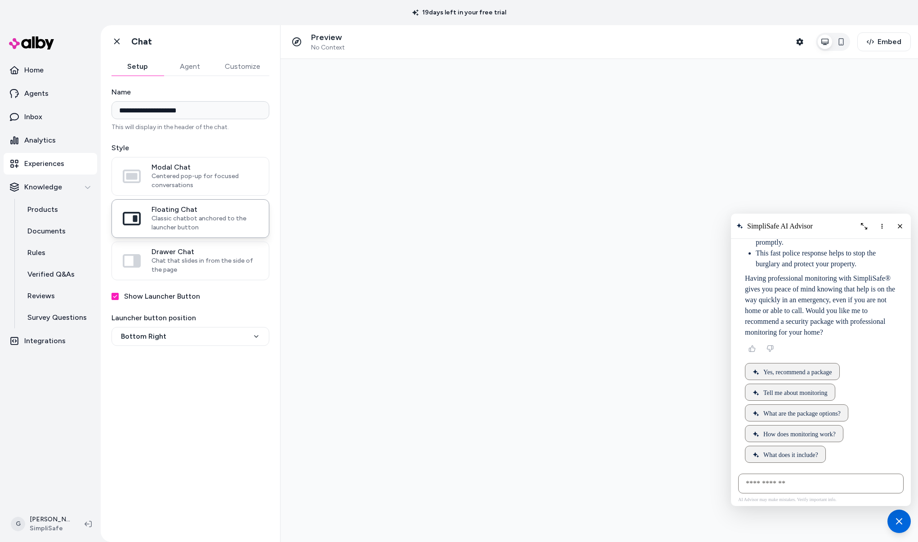
scroll to position [173, 0]
click at [878, 230] on button "More options" at bounding box center [882, 226] width 14 height 14
click at [862, 243] on span "Clear conversation" at bounding box center [846, 244] width 47 height 7
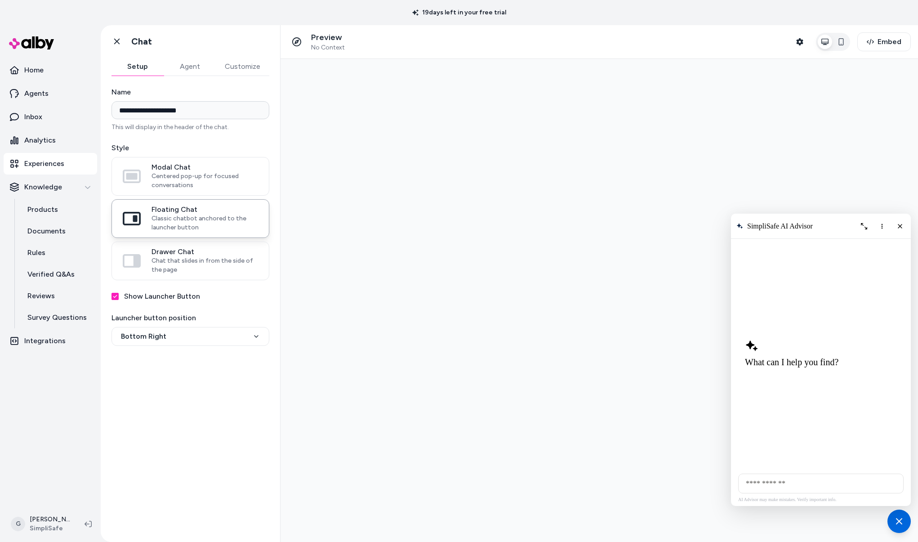
click at [773, 481] on input "AI Shopping Assistant" at bounding box center [820, 483] width 165 height 20
type input "**********"
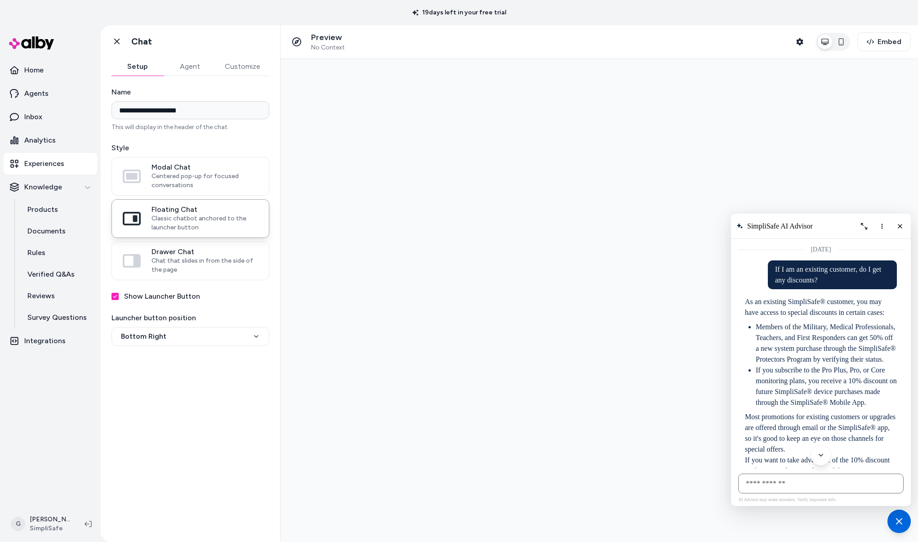
drag, startPoint x: 817, startPoint y: 395, endPoint x: 736, endPoint y: 305, distance: 120.6
click at [736, 305] on div "AI Shopping Assistant" at bounding box center [813, 447] width 391 height 422
